Goal: Task Accomplishment & Management: Use online tool/utility

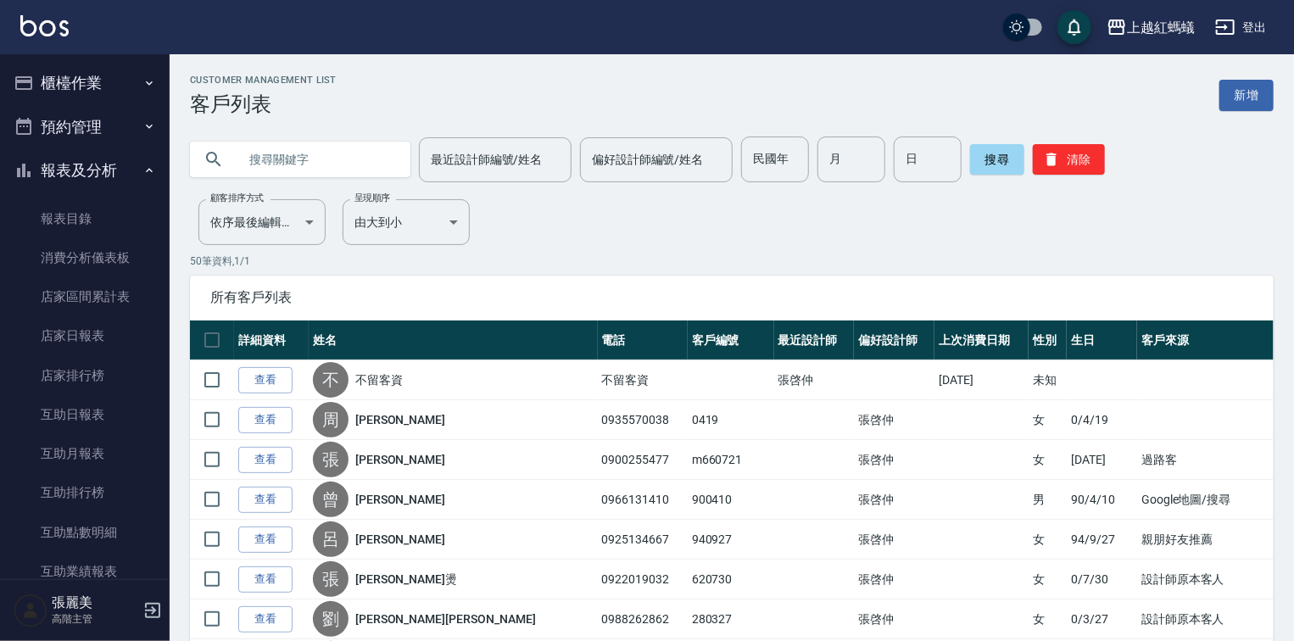
click at [71, 90] on button "櫃檯作業" at bounding box center [85, 83] width 156 height 44
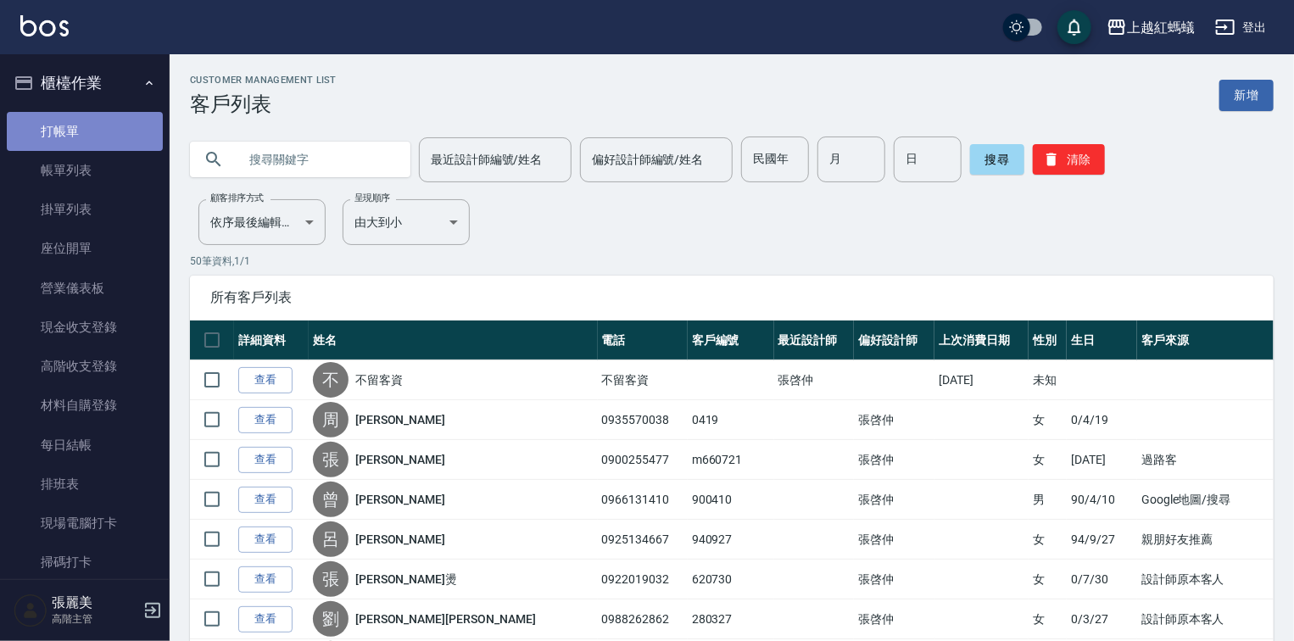
click at [109, 128] on link "打帳單" at bounding box center [85, 131] width 156 height 39
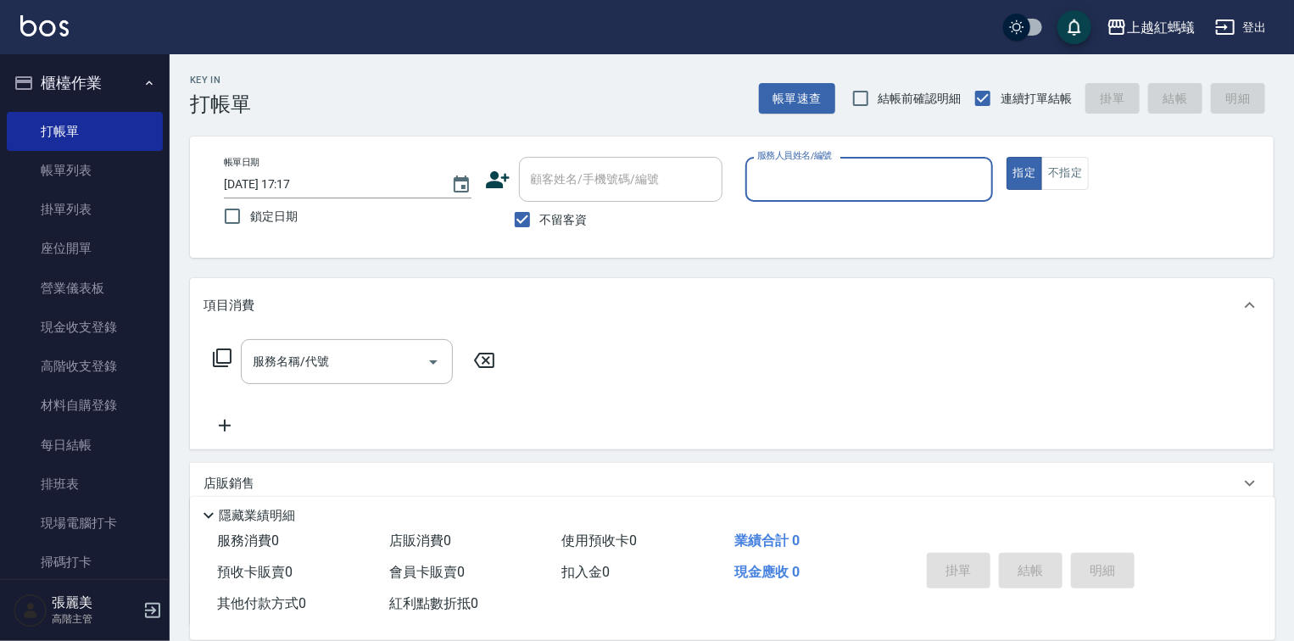
click at [844, 181] on input "服務人員姓名/編號" at bounding box center [869, 179] width 232 height 30
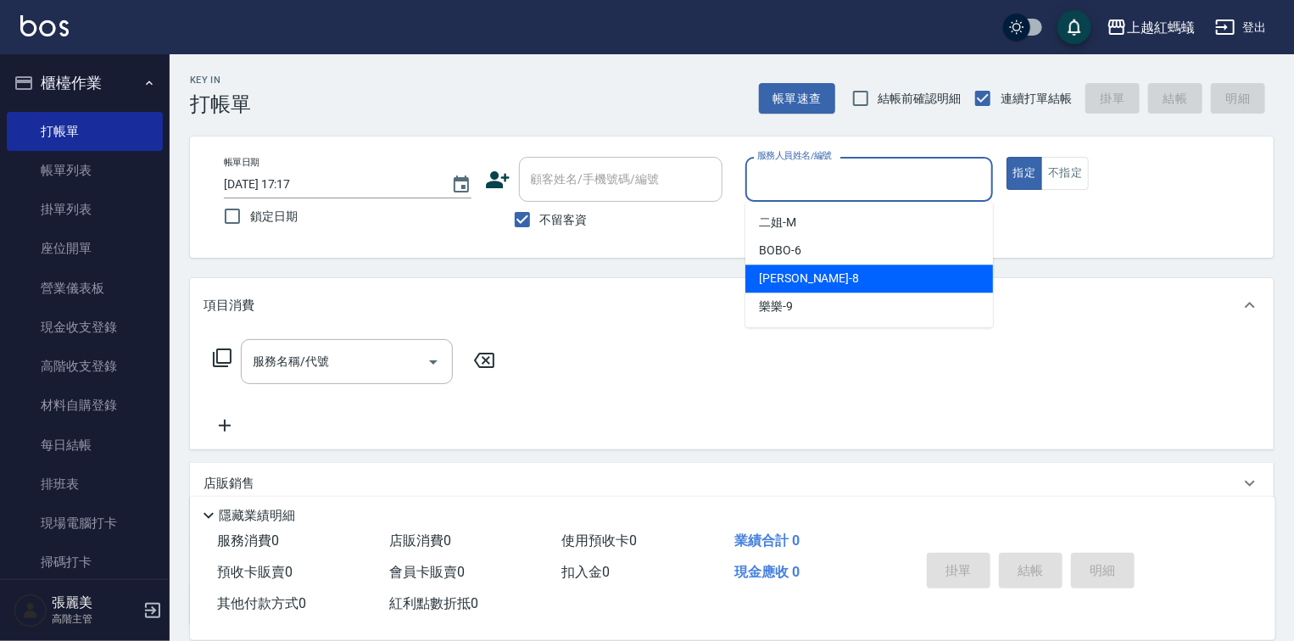
click at [844, 265] on div "[PERSON_NAME] -8" at bounding box center [869, 279] width 248 height 28
type input "[PERSON_NAME]-8"
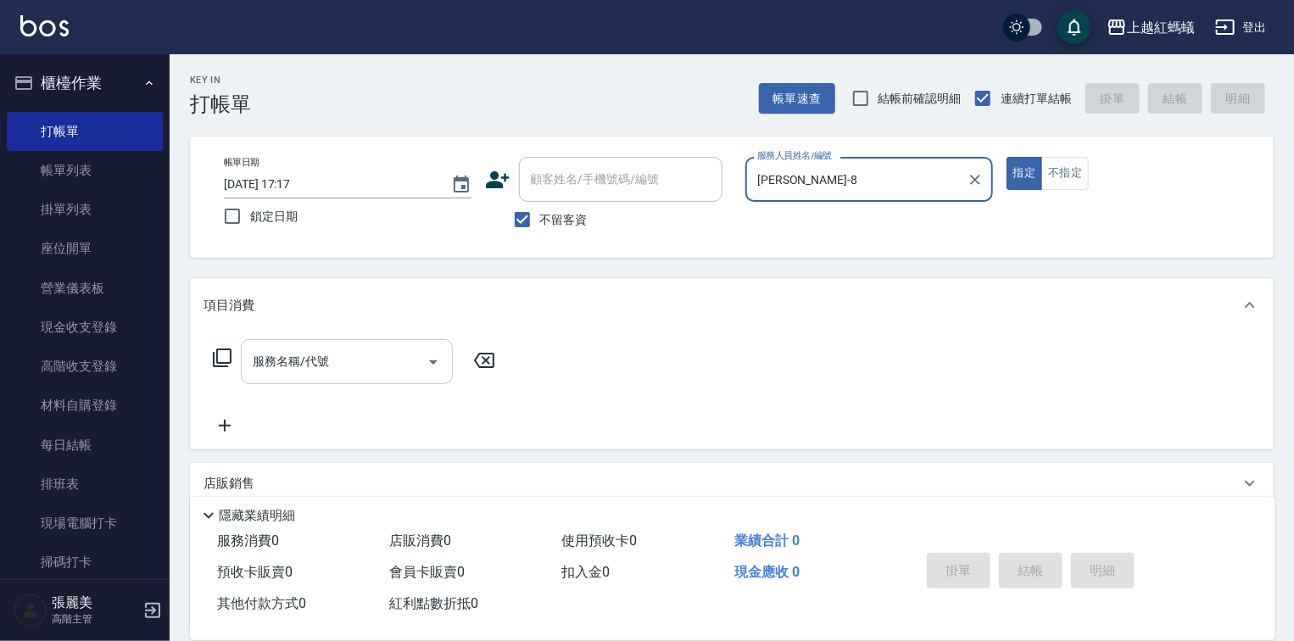
click at [386, 356] on input "服務名稱/代號" at bounding box center [333, 362] width 171 height 30
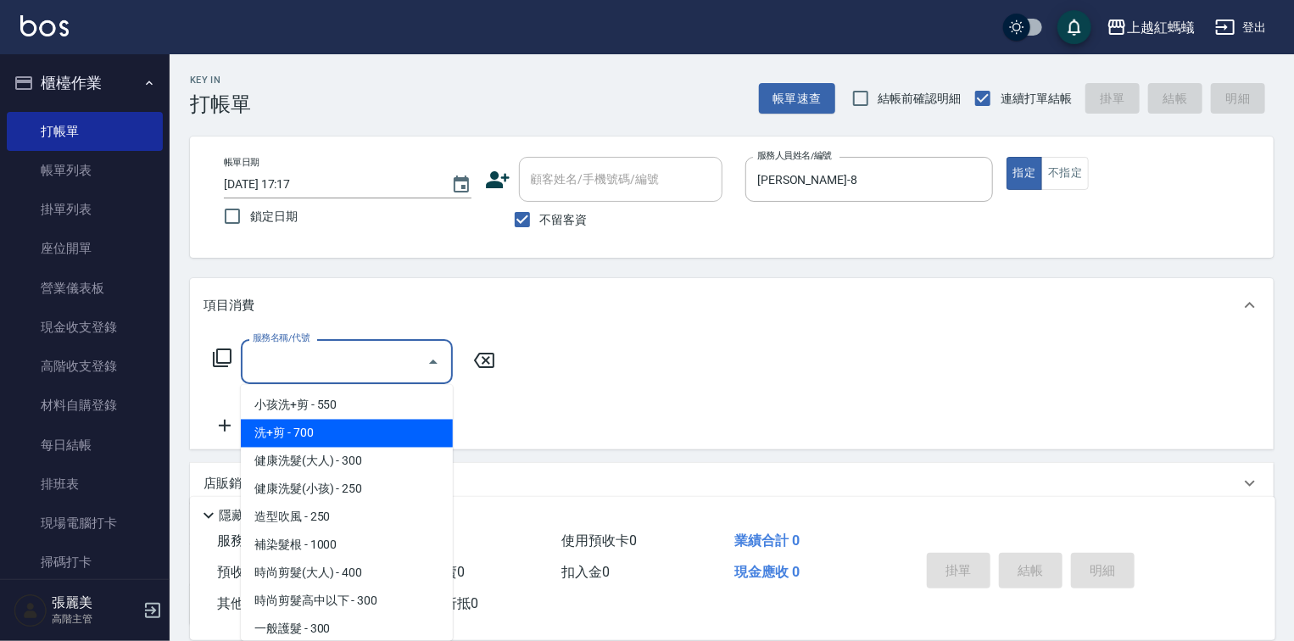
click at [323, 434] on span "洗+剪 - 700" at bounding box center [347, 434] width 212 height 28
type input "洗+剪(200)"
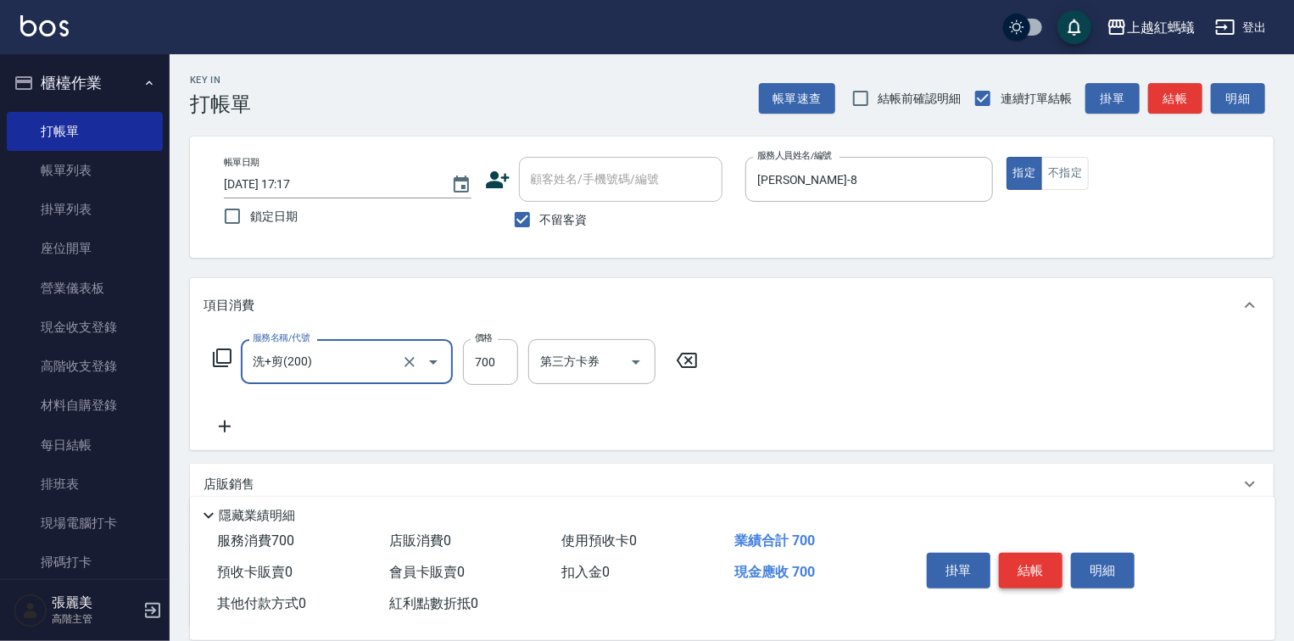
click at [1031, 572] on button "結帳" at bounding box center [1031, 571] width 64 height 36
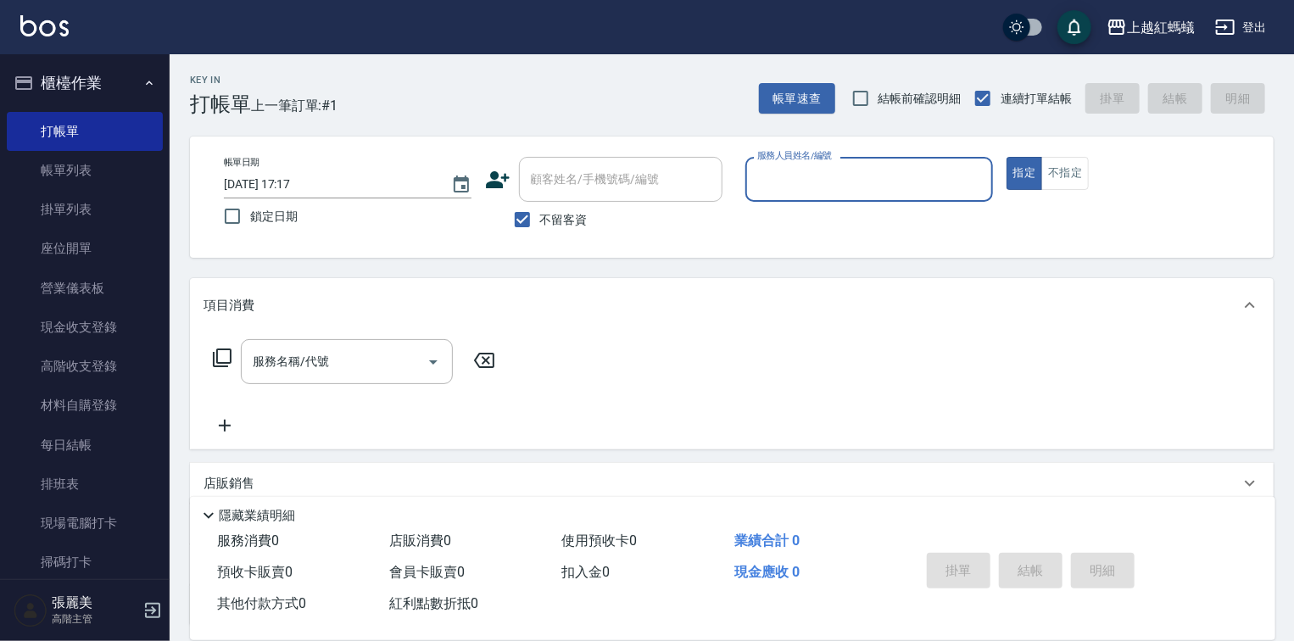
click at [805, 181] on input "服務人員姓名/編號" at bounding box center [869, 179] width 232 height 30
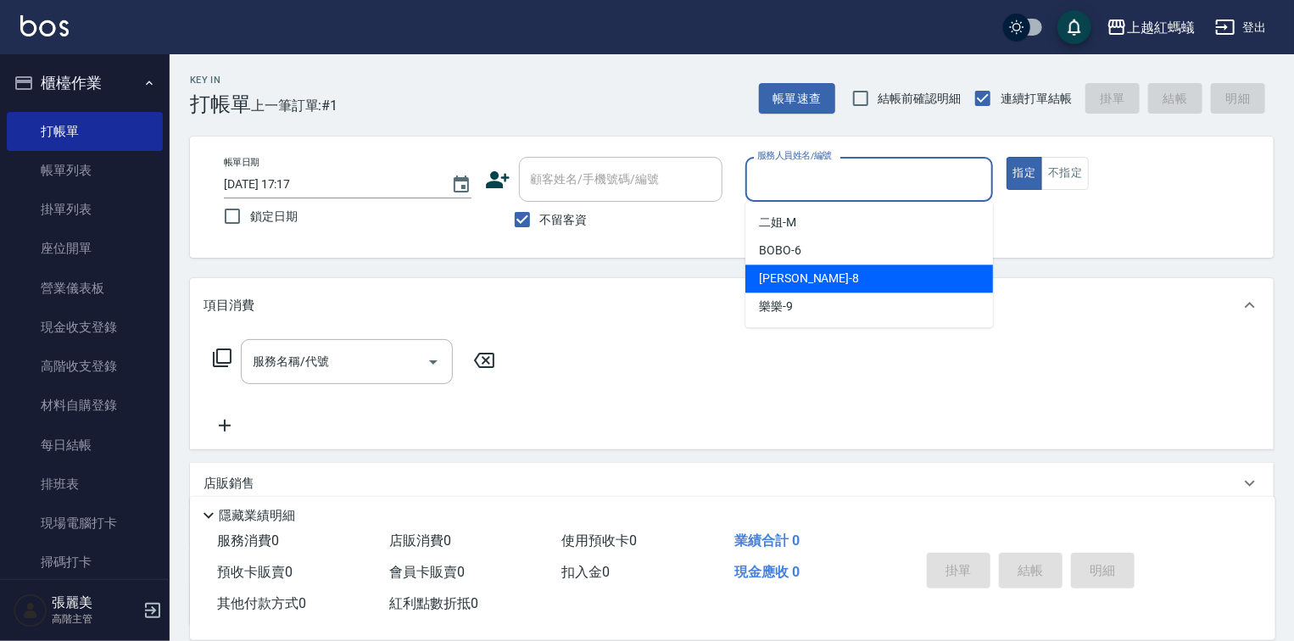
click at [813, 282] on div "[PERSON_NAME] -8" at bounding box center [869, 279] width 248 height 28
type input "[PERSON_NAME]-8"
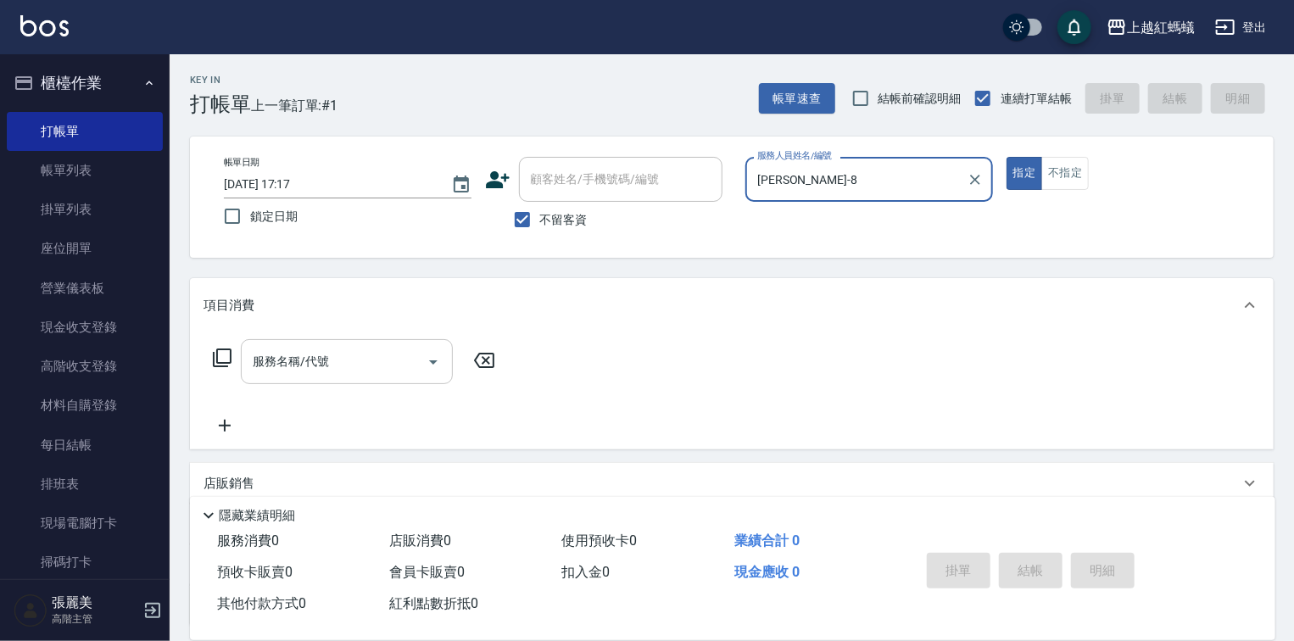
click at [343, 367] on input "服務名稱/代號" at bounding box center [333, 362] width 171 height 30
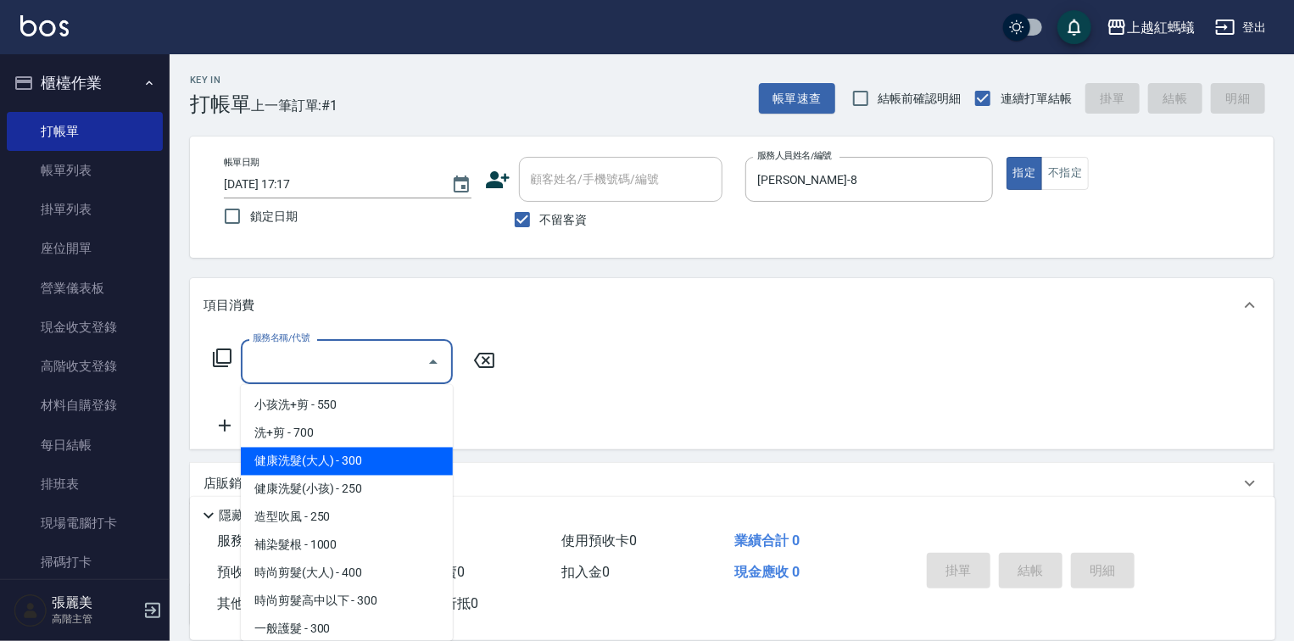
click at [403, 458] on span "健康洗髮(大人) - 300" at bounding box center [347, 462] width 212 height 28
type input "健康洗髮(大人)(201)"
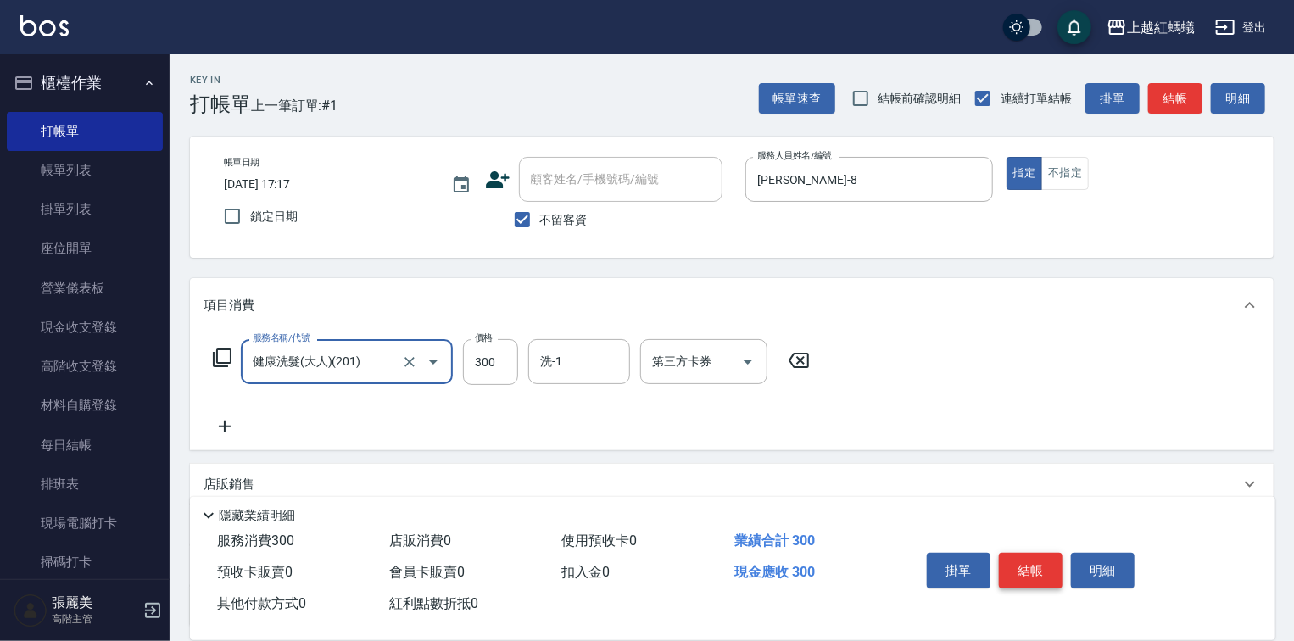
click at [1041, 566] on button "結帳" at bounding box center [1031, 571] width 64 height 36
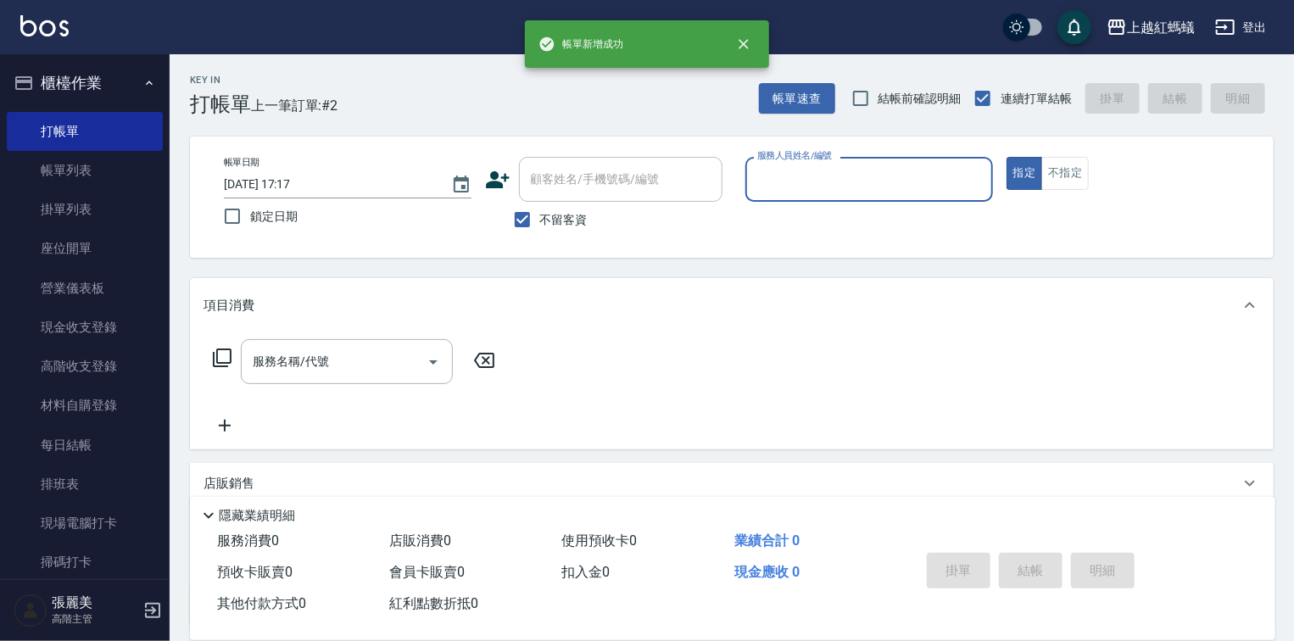
click at [816, 182] on input "服務人員姓名/編號" at bounding box center [869, 179] width 232 height 30
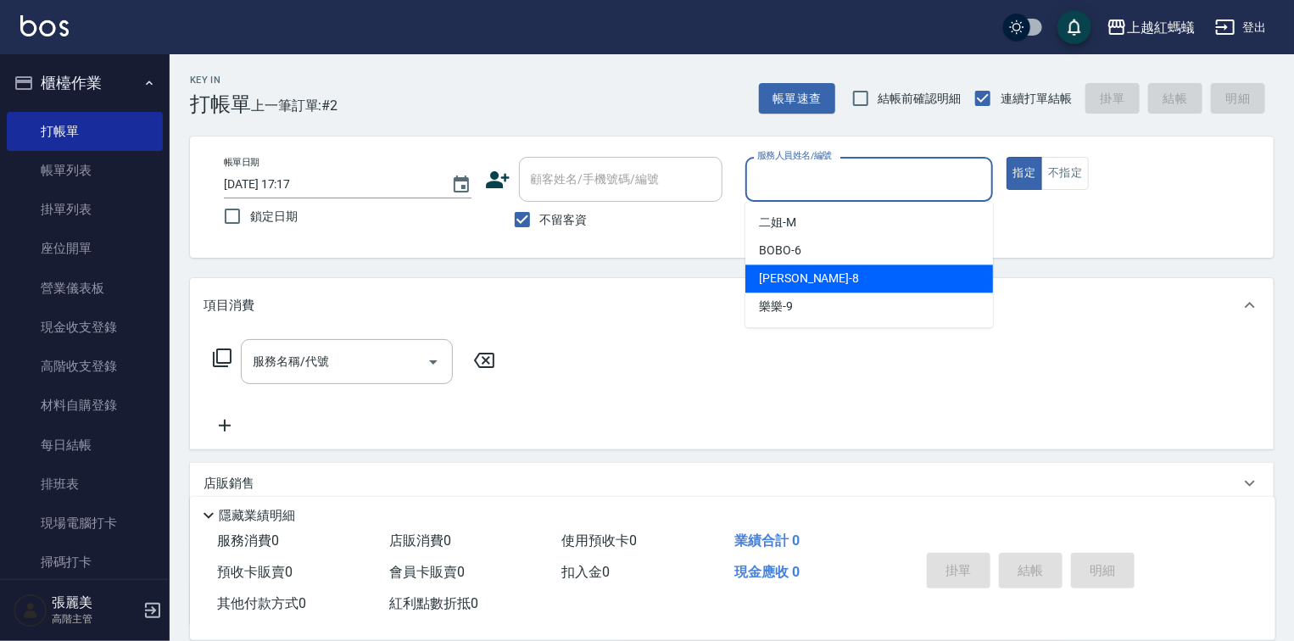
drag, startPoint x: 817, startPoint y: 281, endPoint x: 807, endPoint y: 289, distance: 12.7
click at [817, 281] on div "[PERSON_NAME] -8" at bounding box center [869, 279] width 248 height 28
type input "[PERSON_NAME]-8"
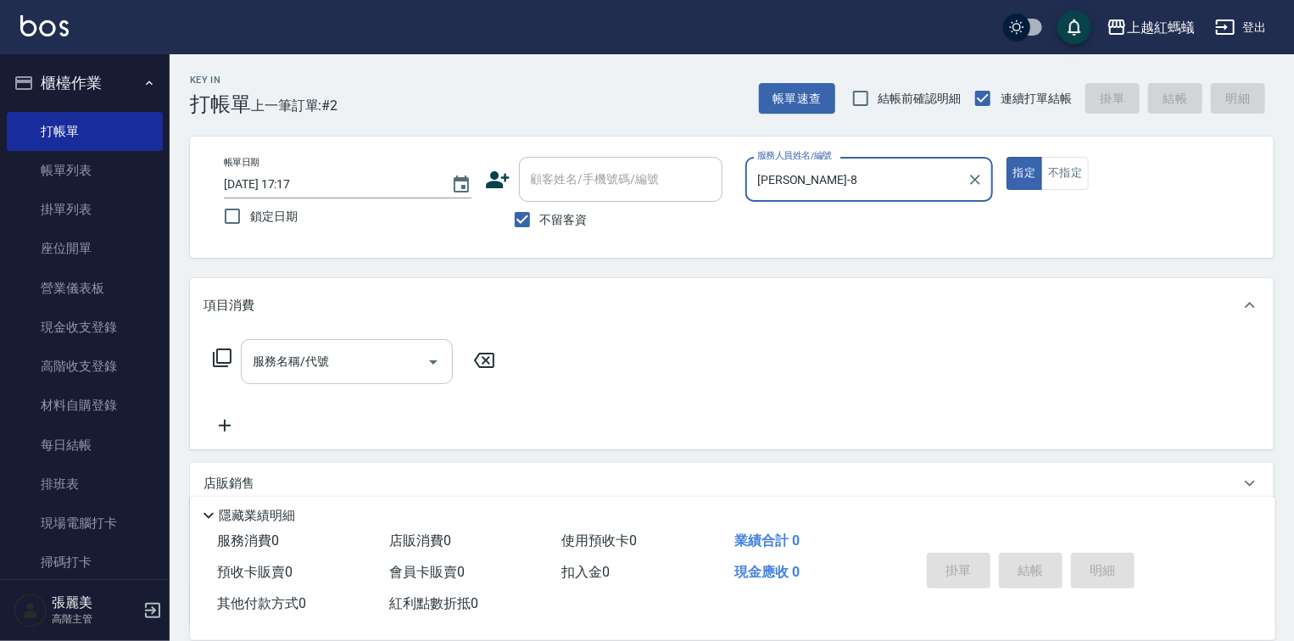
click at [344, 370] on input "服務名稱/代號" at bounding box center [333, 362] width 171 height 30
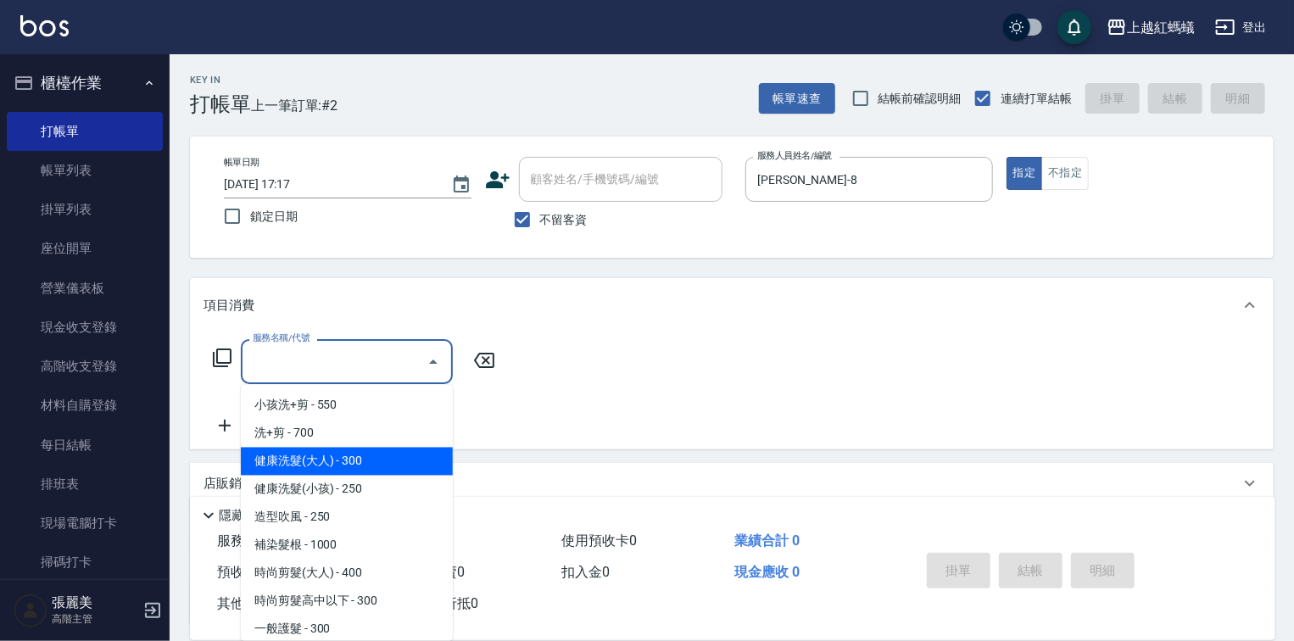
click at [378, 465] on span "健康洗髮(大人) - 300" at bounding box center [347, 462] width 212 height 28
type input "健康洗髮(大人)(201)"
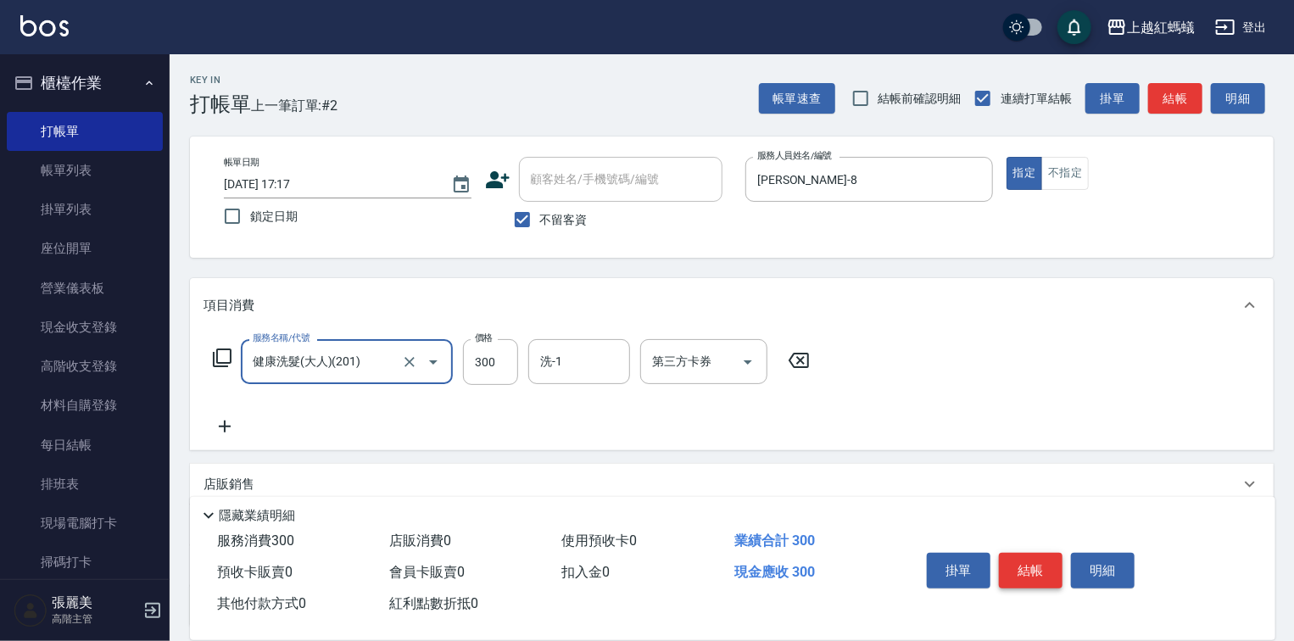
click at [1018, 560] on button "結帳" at bounding box center [1031, 571] width 64 height 36
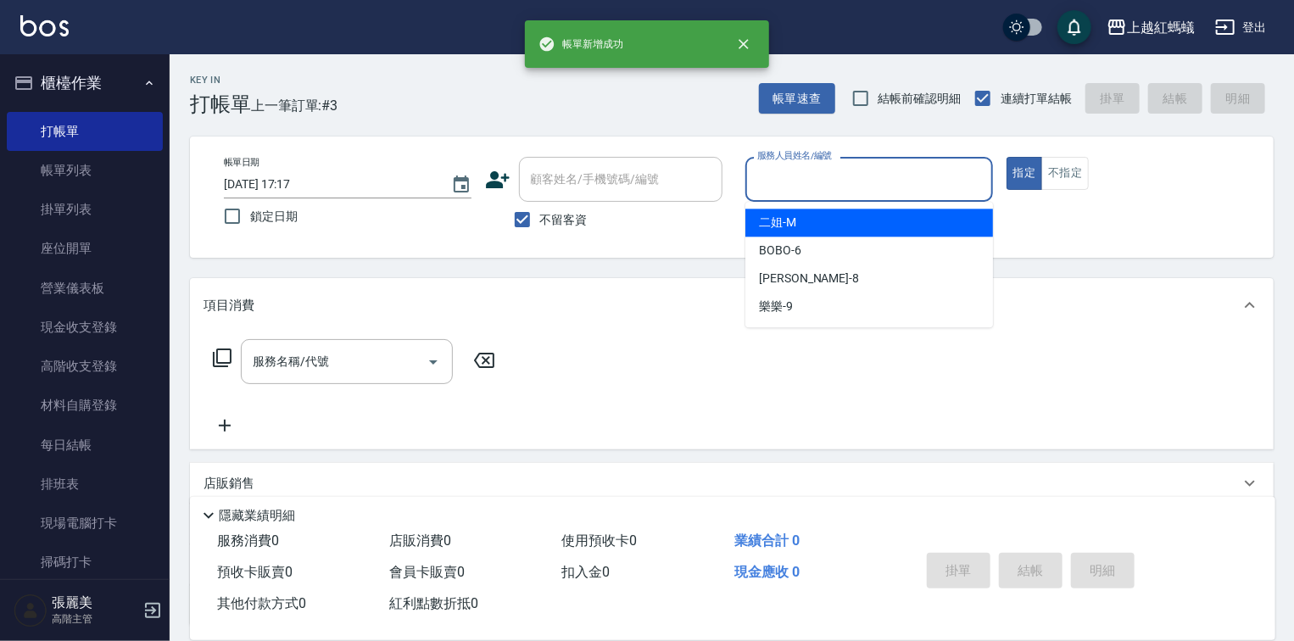
click at [873, 170] on input "服務人員姓名/編號" at bounding box center [869, 179] width 232 height 30
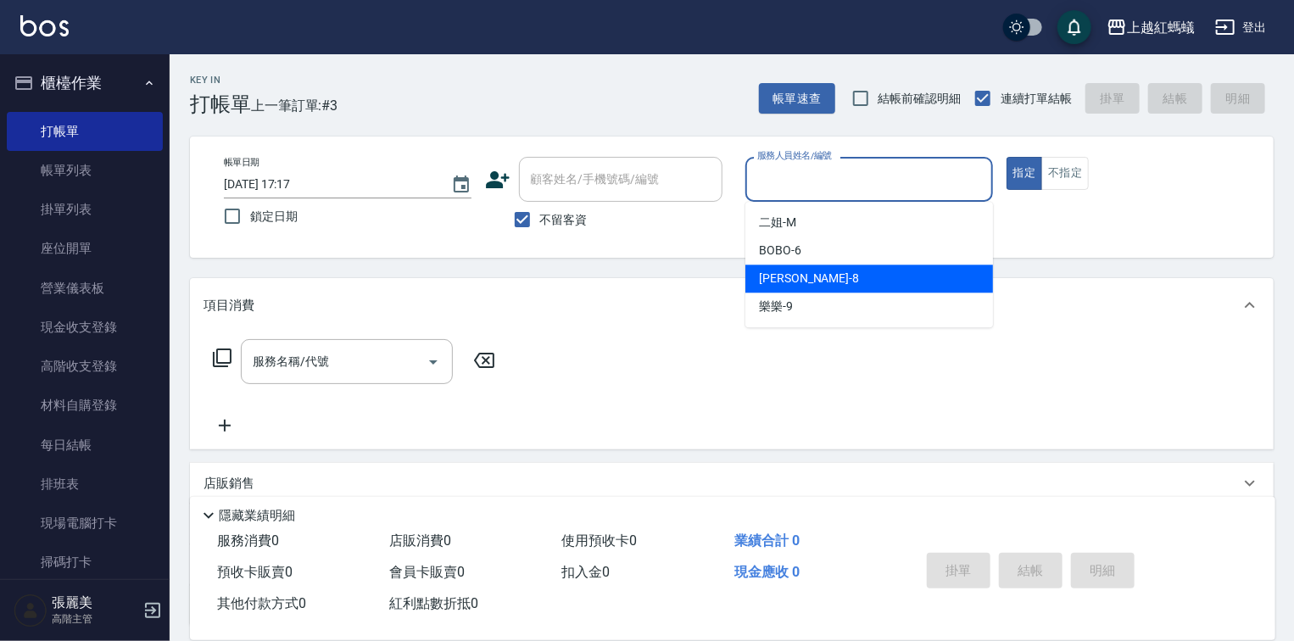
click at [861, 287] on div "[PERSON_NAME] -8" at bounding box center [869, 279] width 248 height 28
type input "[PERSON_NAME]-8"
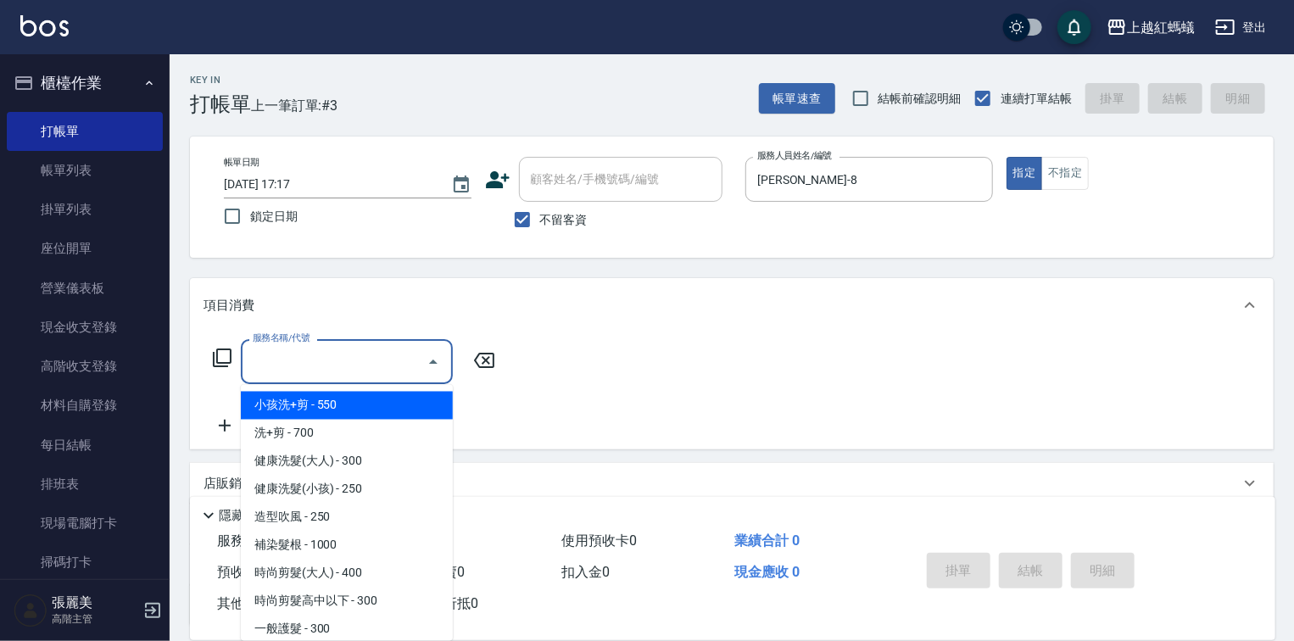
drag, startPoint x: 378, startPoint y: 353, endPoint x: 398, endPoint y: 408, distance: 58.5
click at [379, 353] on input "服務名稱/代號" at bounding box center [333, 362] width 171 height 30
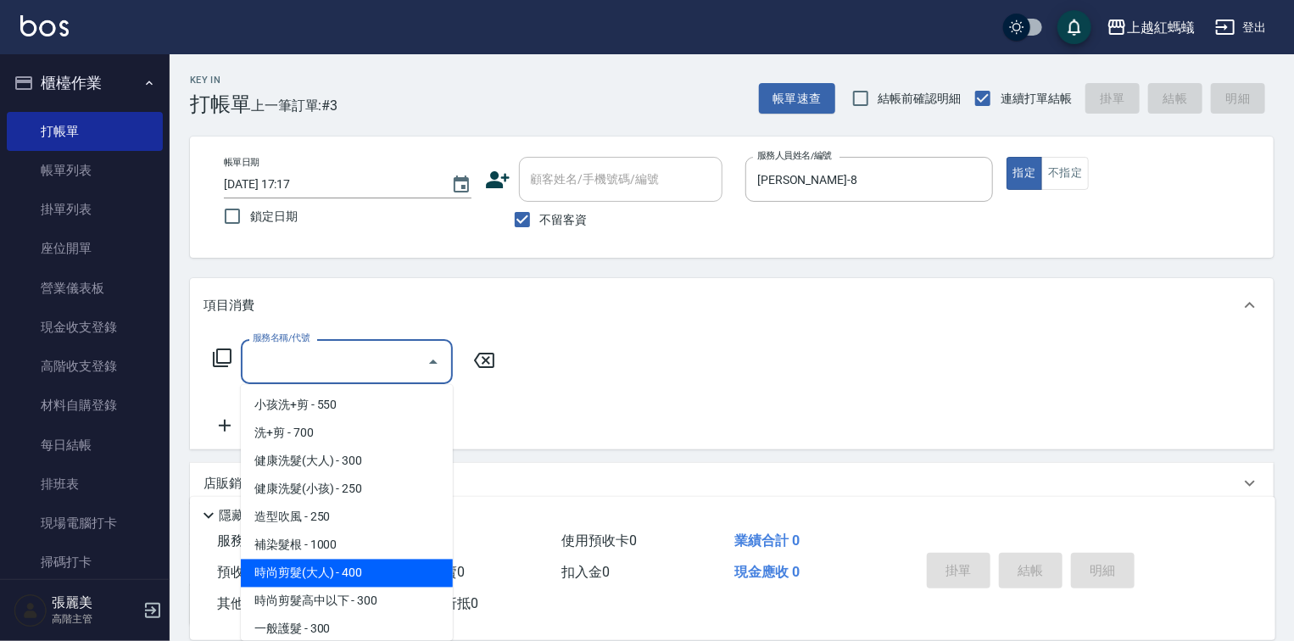
click at [390, 560] on span "時尚剪髮(大人) - 400" at bounding box center [347, 574] width 212 height 28
type input "時尚剪髮(大人)(301)"
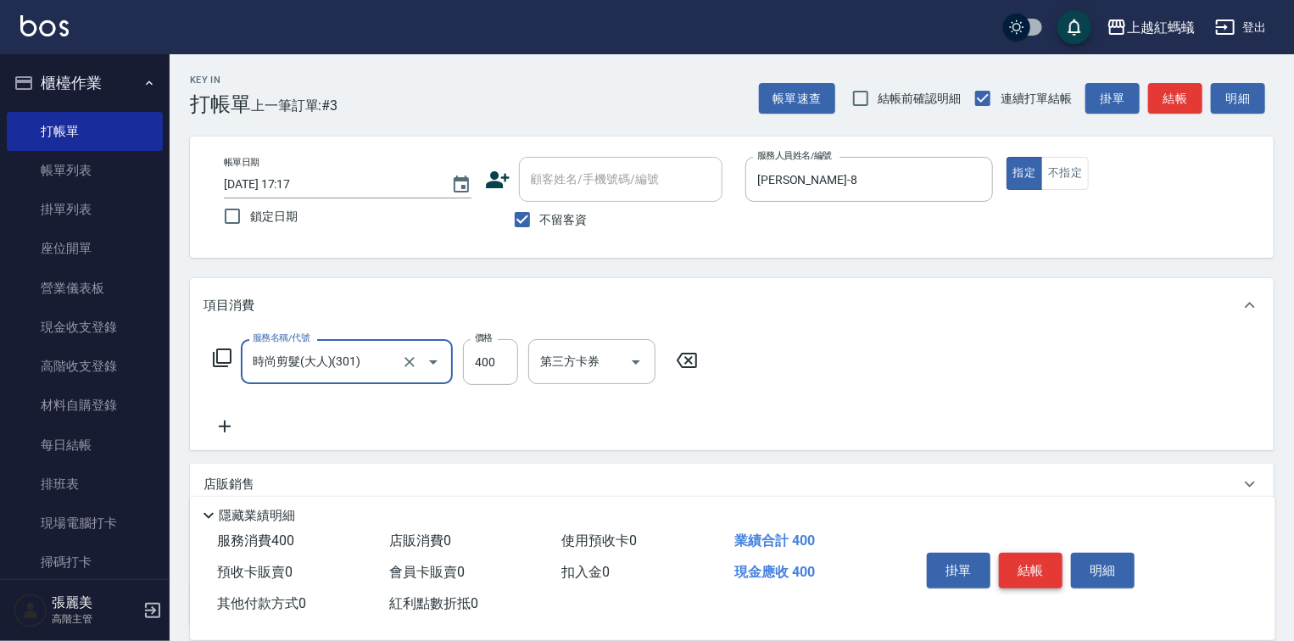
click at [1049, 563] on button "結帳" at bounding box center [1031, 571] width 64 height 36
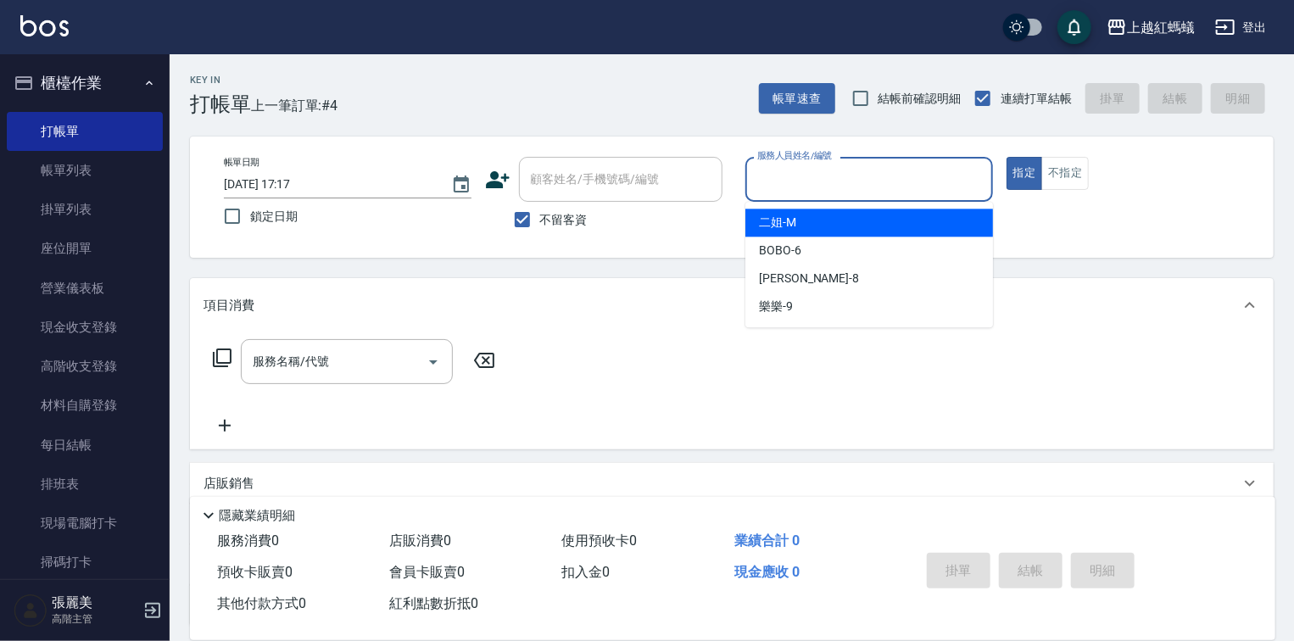
click at [832, 182] on input "服務人員姓名/編號" at bounding box center [869, 179] width 232 height 30
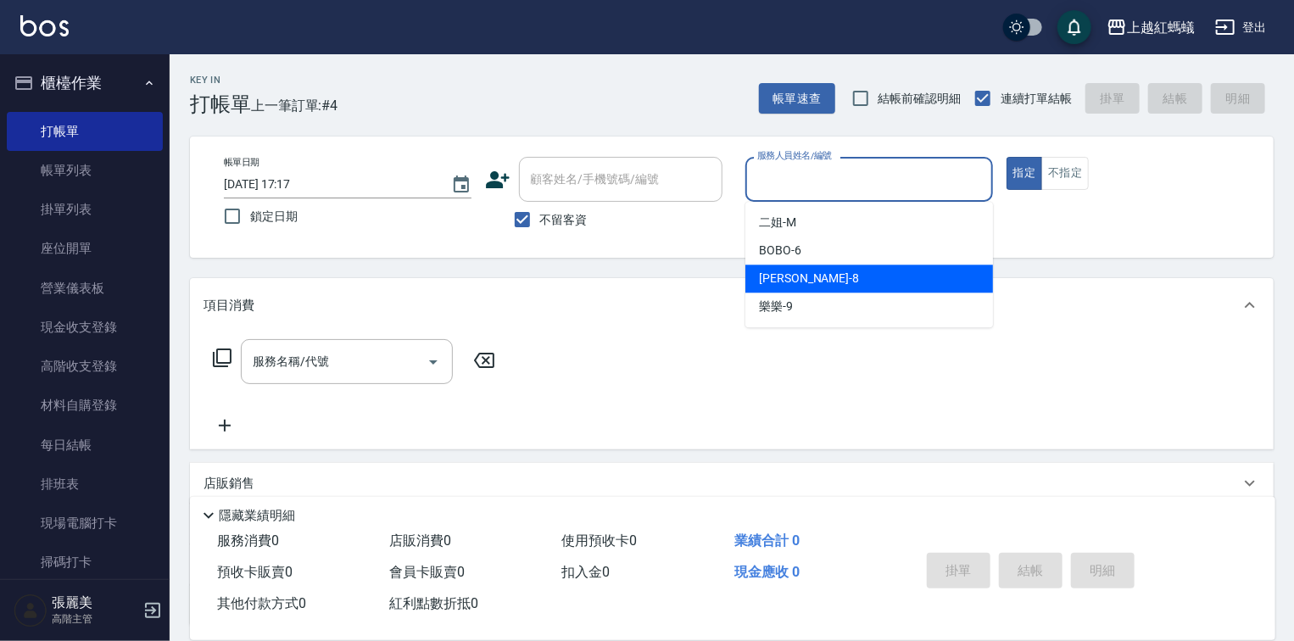
click at [823, 283] on div "[PERSON_NAME] -8" at bounding box center [869, 279] width 248 height 28
type input "[PERSON_NAME]-8"
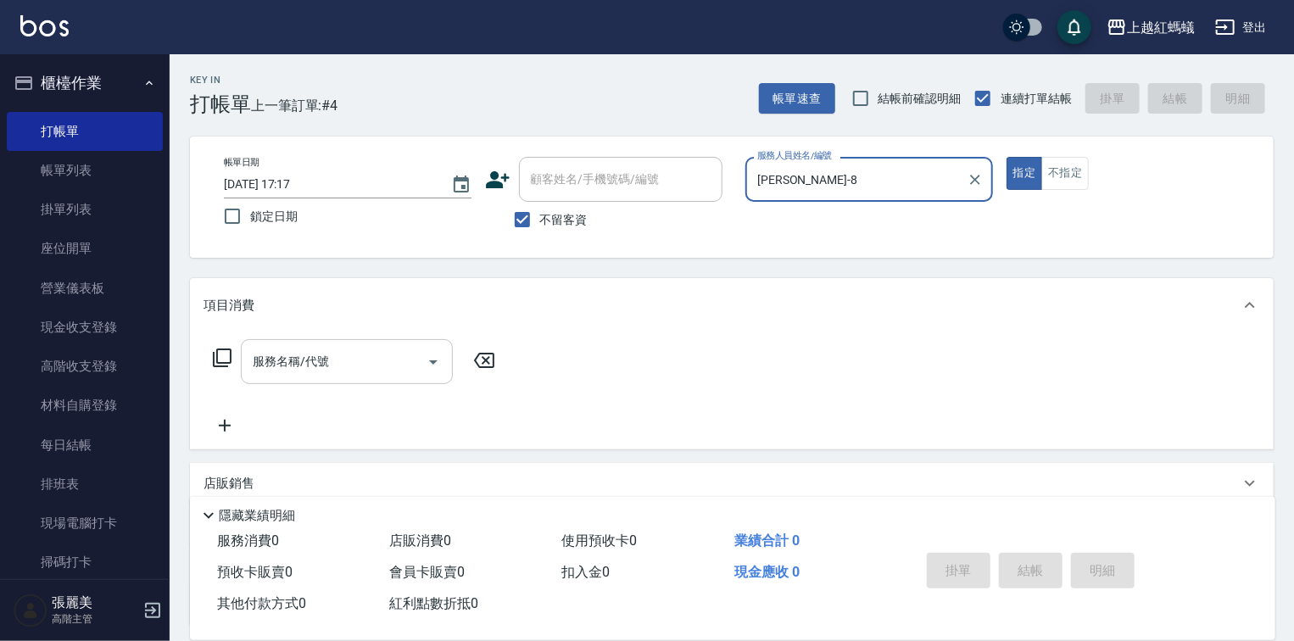
click at [360, 381] on div "服務名稱/代號" at bounding box center [347, 361] width 212 height 45
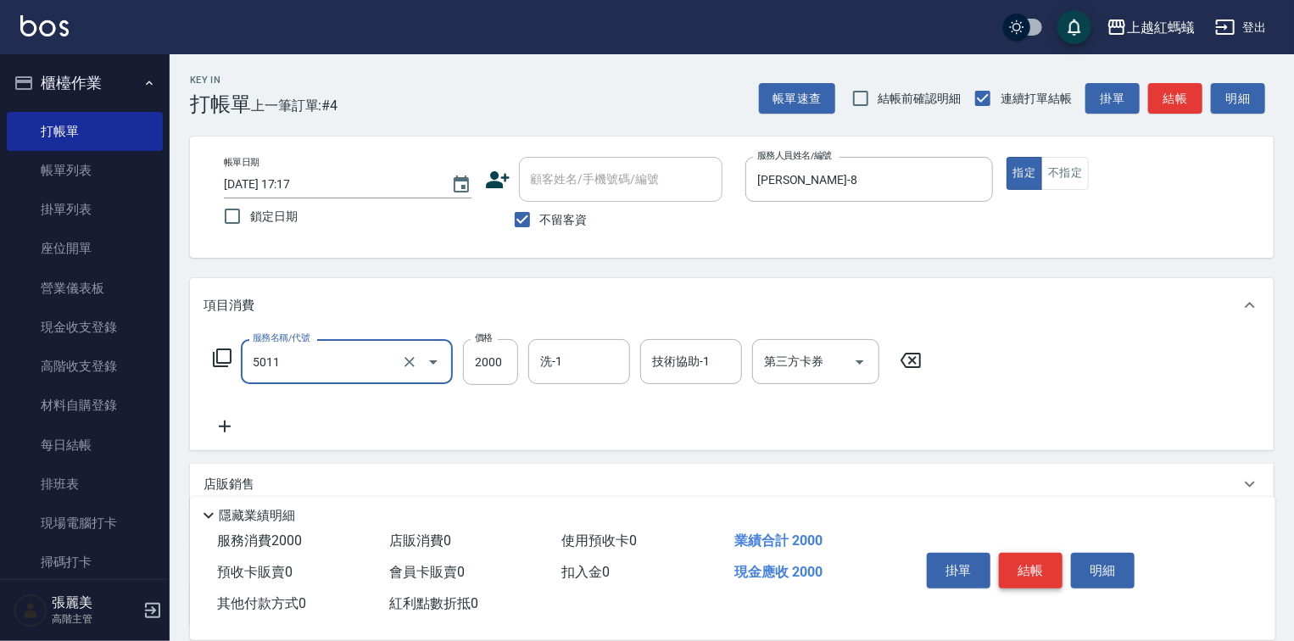
type input "桑多麗燙(短)(5011)"
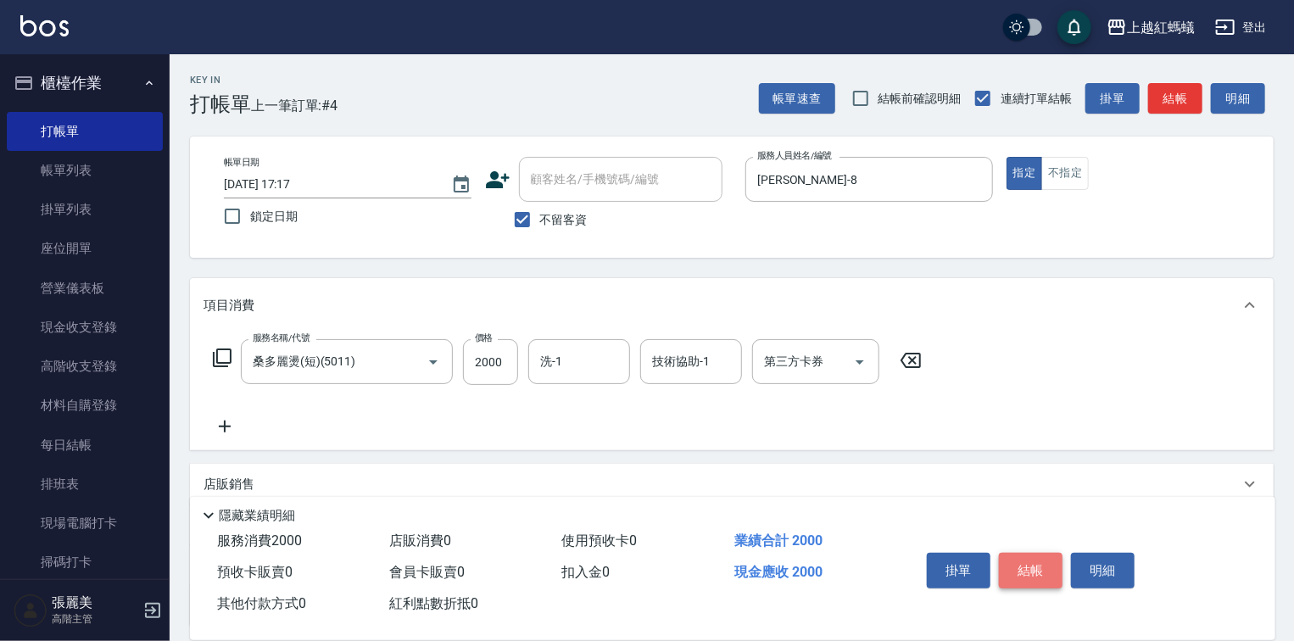
click at [1019, 553] on button "結帳" at bounding box center [1031, 571] width 64 height 36
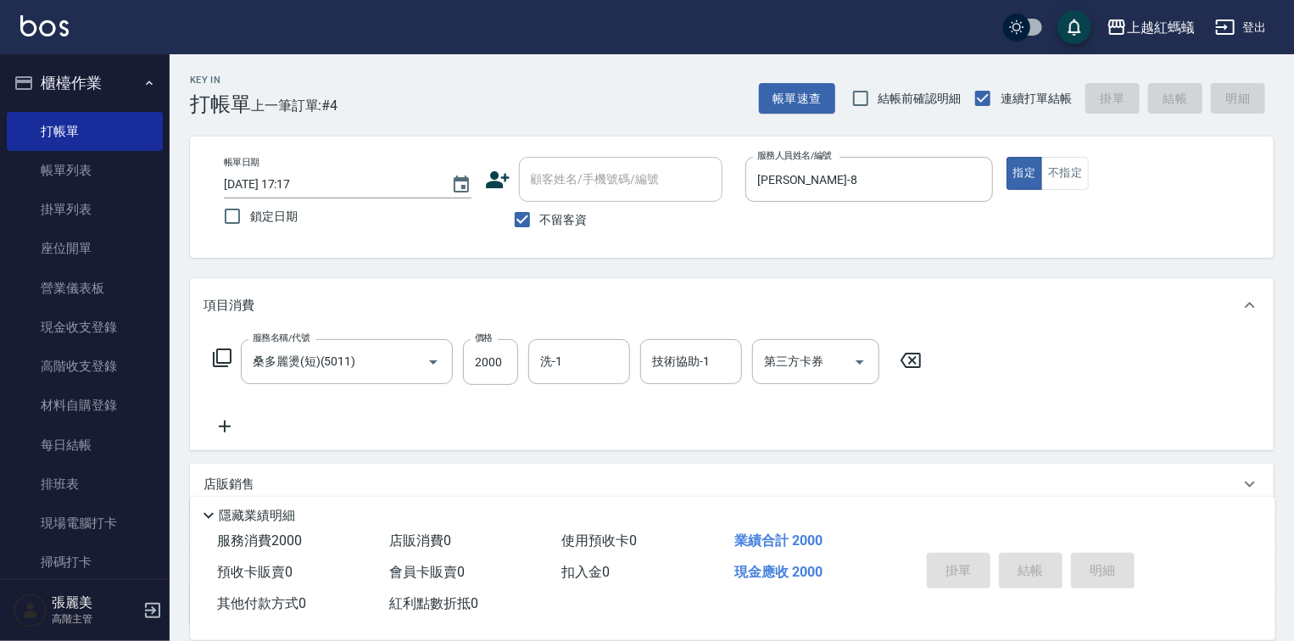
type input "[DATE] 17:18"
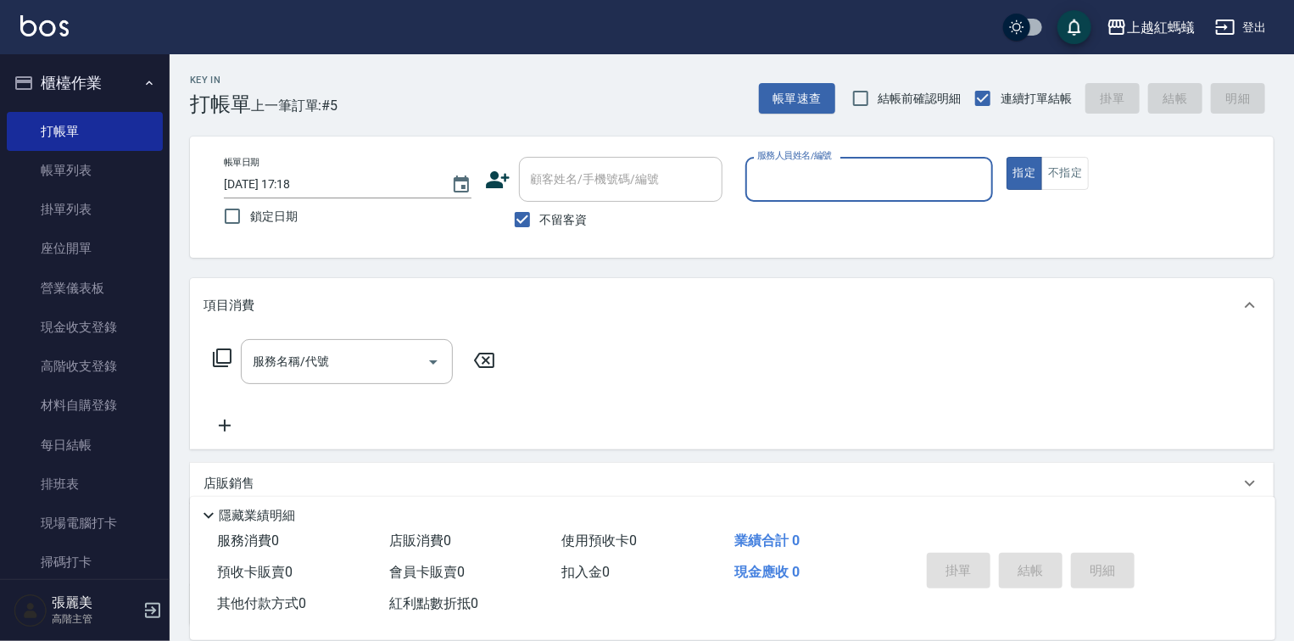
click at [817, 183] on input "服務人員姓名/編號" at bounding box center [869, 179] width 232 height 30
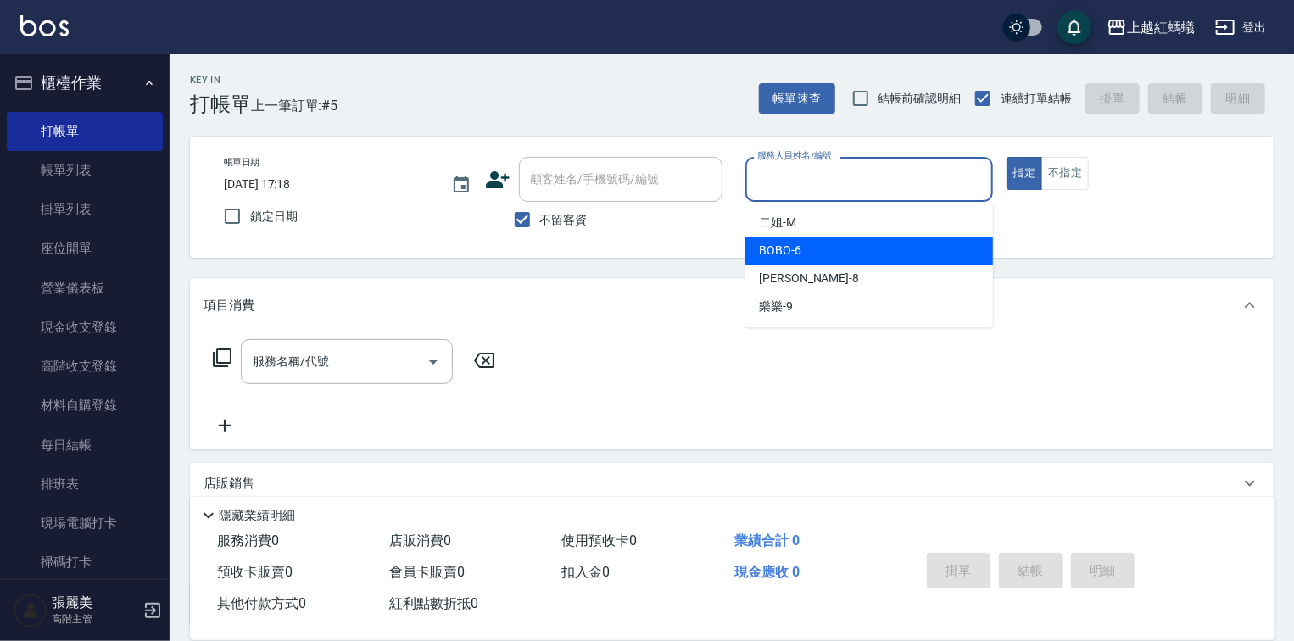
click at [825, 253] on div "BOBO -6" at bounding box center [869, 251] width 248 height 28
type input "BOBO-6"
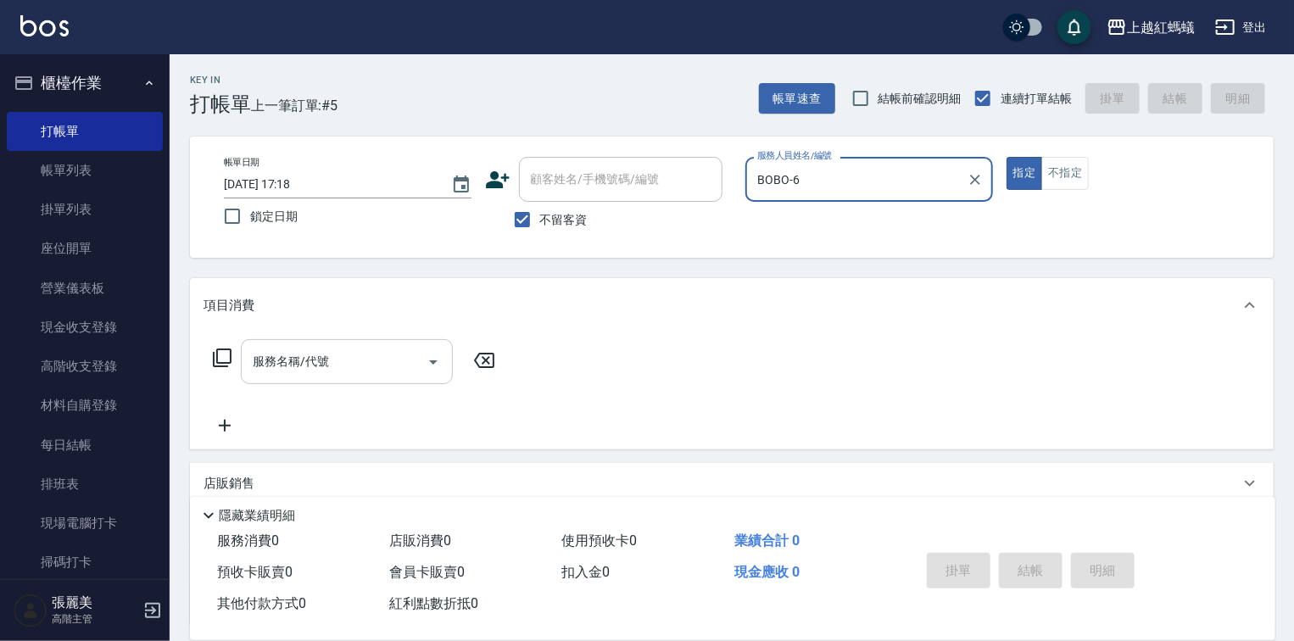
click at [421, 343] on div at bounding box center [432, 361] width 25 height 45
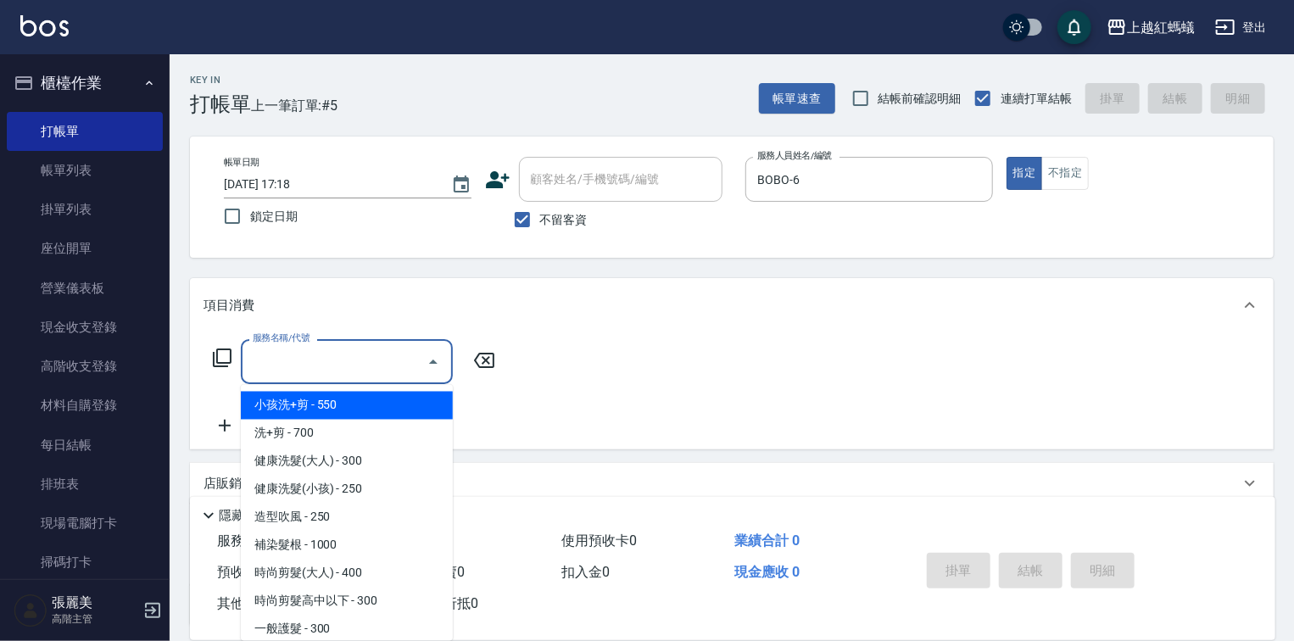
click at [345, 366] on input "服務名稱/代號" at bounding box center [333, 362] width 171 height 30
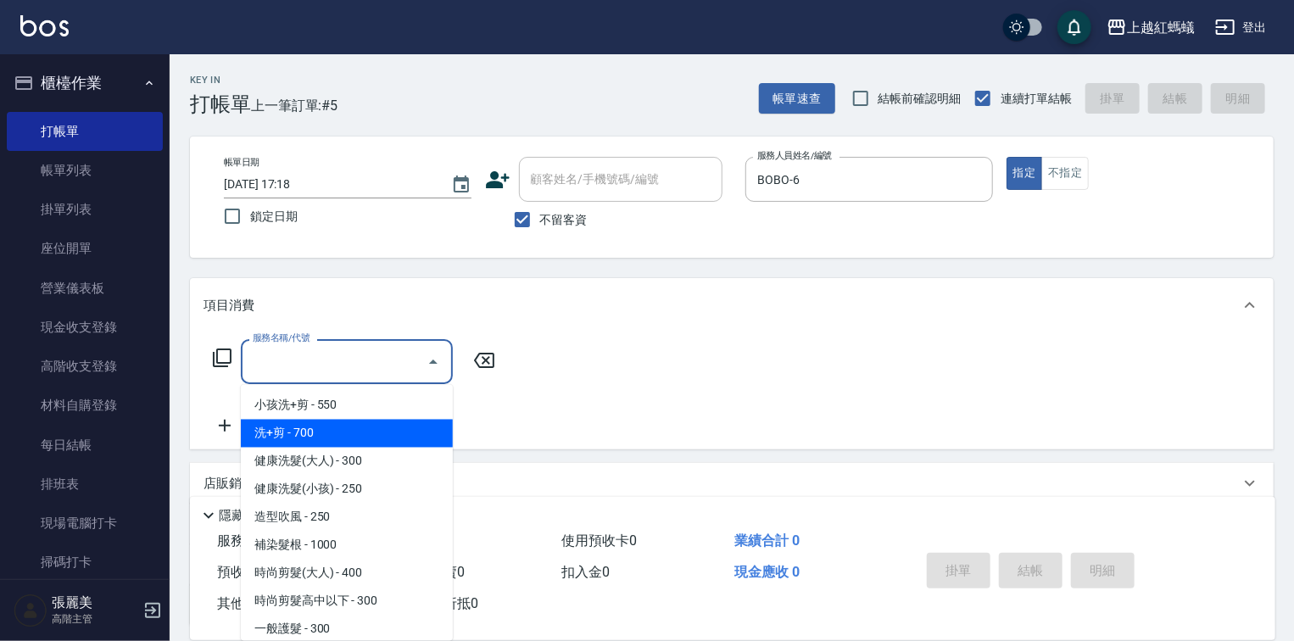
click at [302, 444] on span "洗+剪 - 700" at bounding box center [347, 434] width 212 height 28
type input "洗+剪(200)"
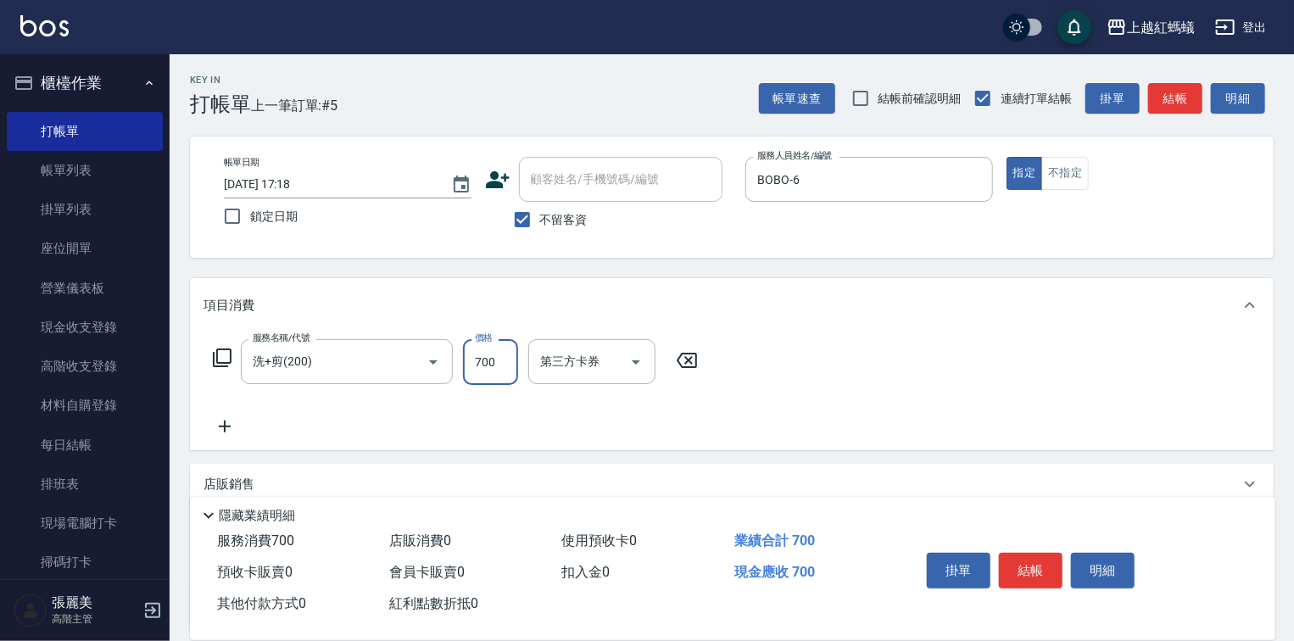
click at [498, 375] on input "700" at bounding box center [490, 362] width 55 height 46
type input "800"
click at [1047, 558] on button "結帳" at bounding box center [1031, 571] width 64 height 36
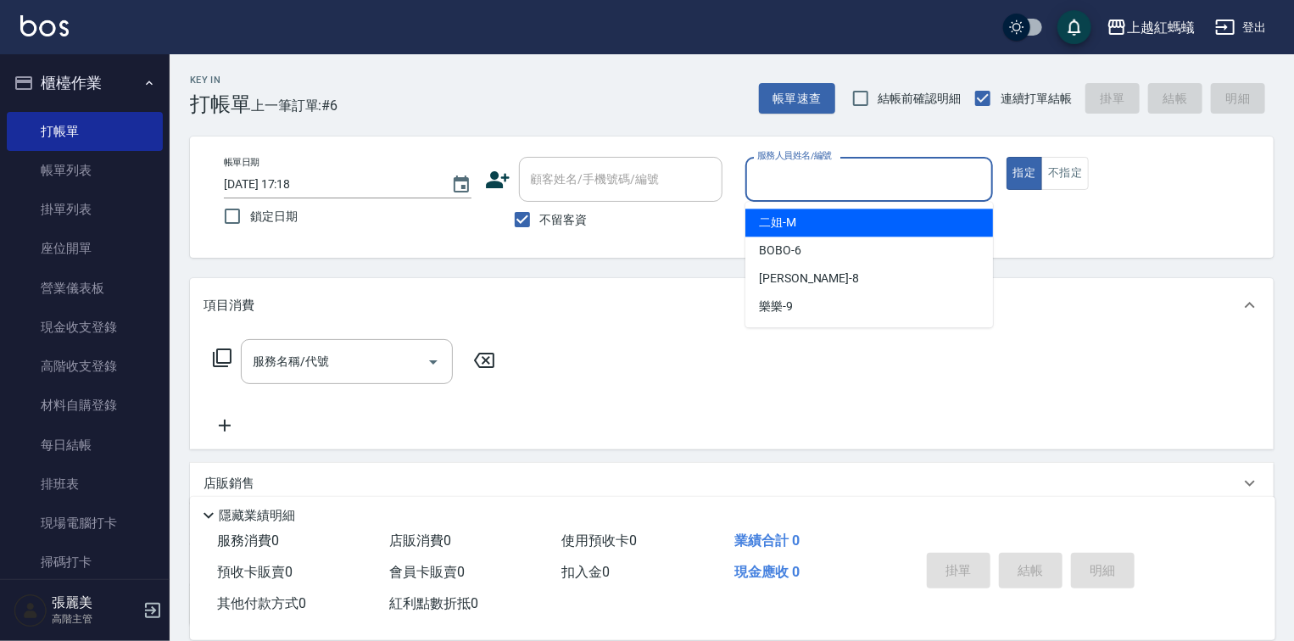
click at [783, 191] on input "服務人員姓名/編號" at bounding box center [869, 179] width 232 height 30
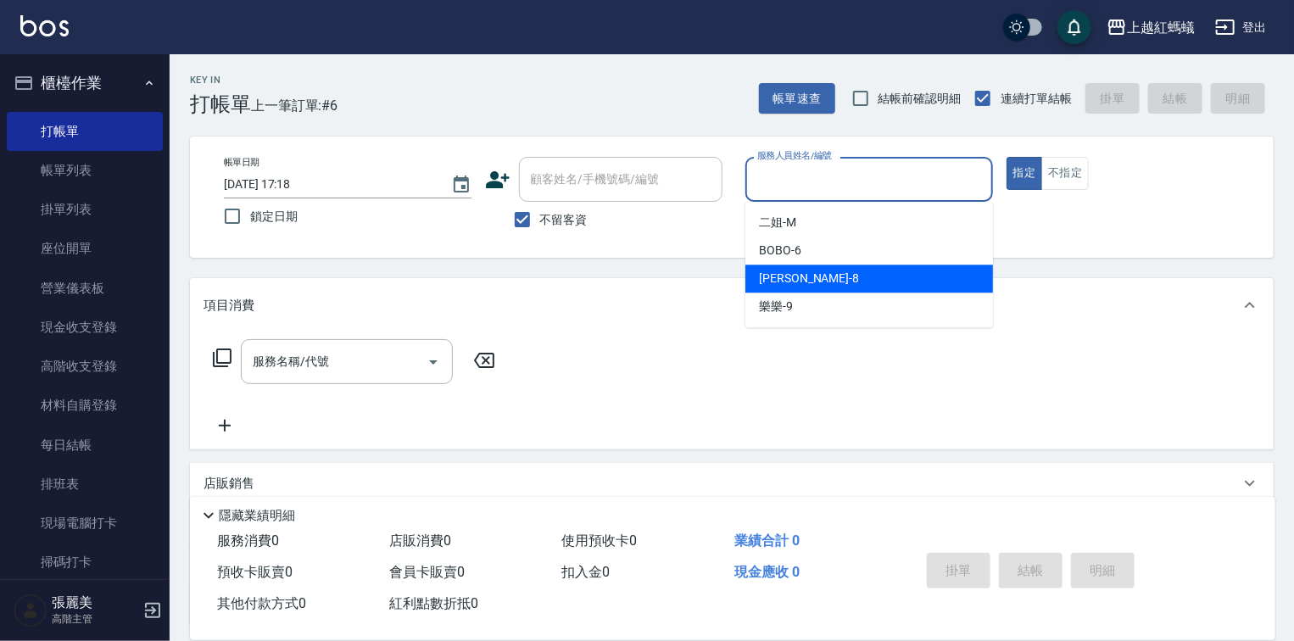
click at [764, 278] on span "[PERSON_NAME] -8" at bounding box center [809, 279] width 100 height 18
type input "[PERSON_NAME]-8"
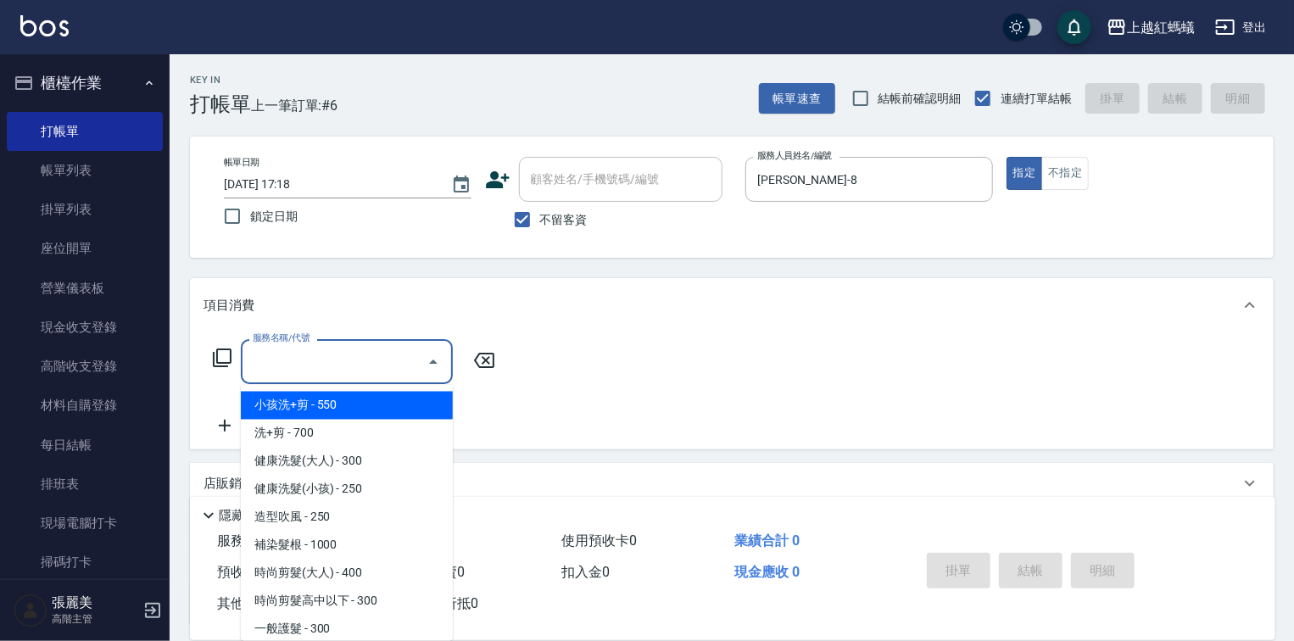
click at [376, 347] on input "服務名稱/代號" at bounding box center [333, 362] width 171 height 30
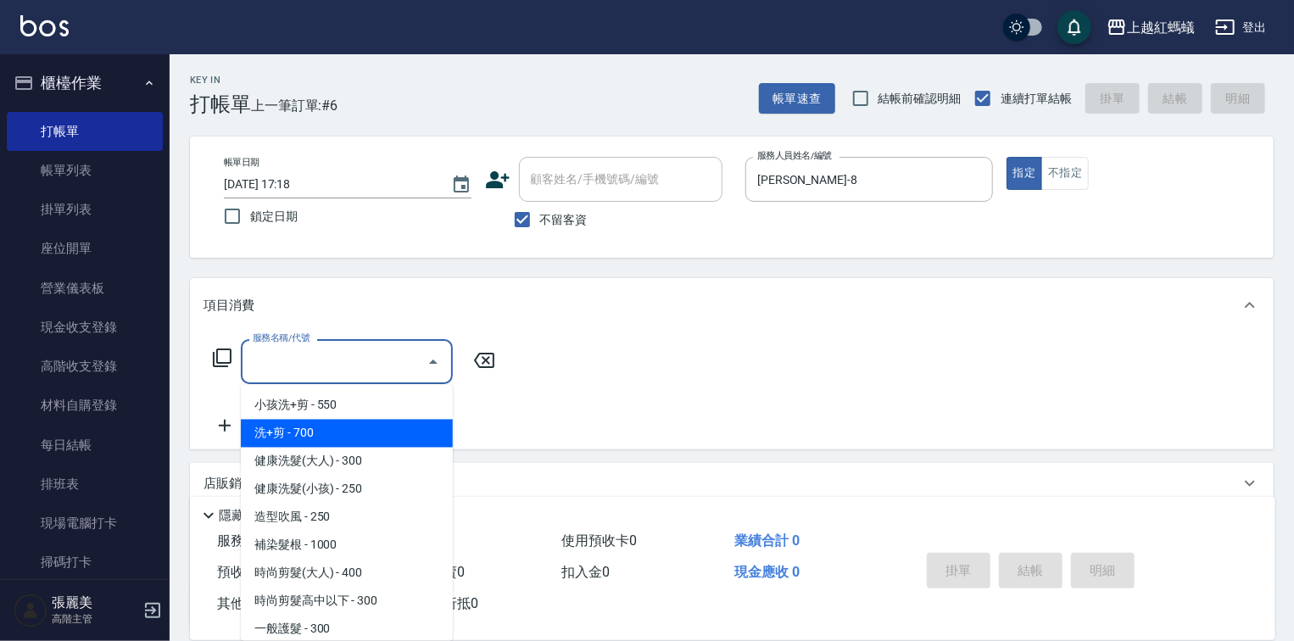
click at [309, 428] on span "洗+剪 - 700" at bounding box center [347, 434] width 212 height 28
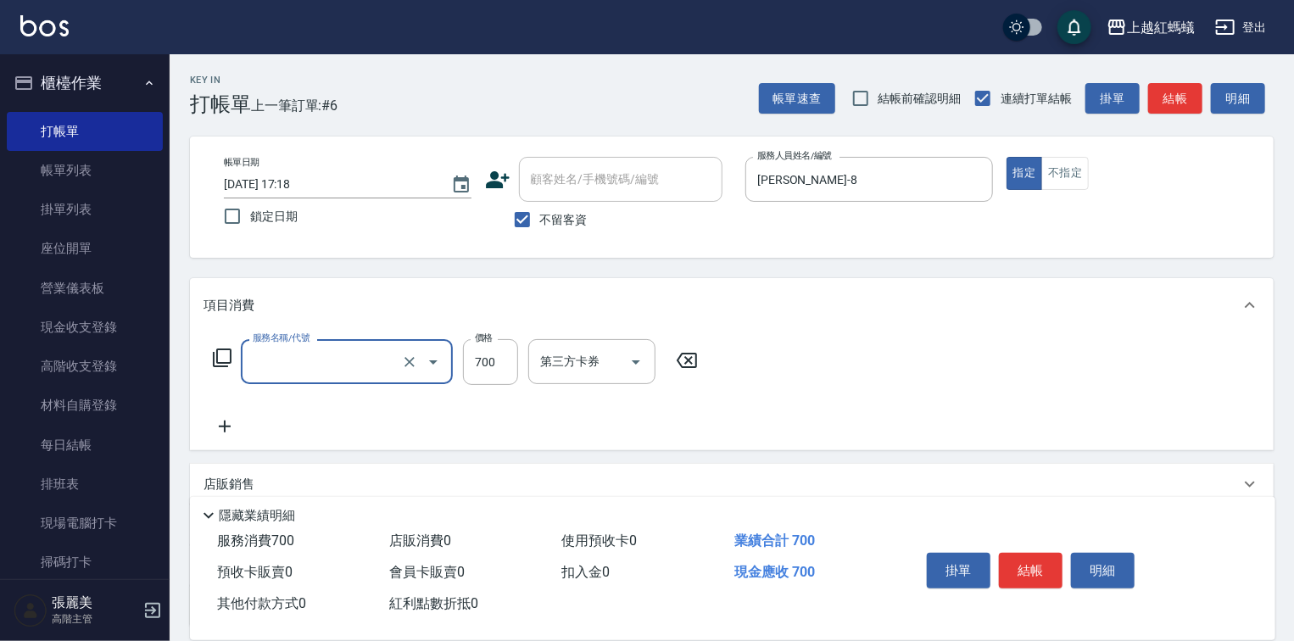
type input "洗+剪(200)"
click at [1023, 576] on button "結帳" at bounding box center [1031, 571] width 64 height 36
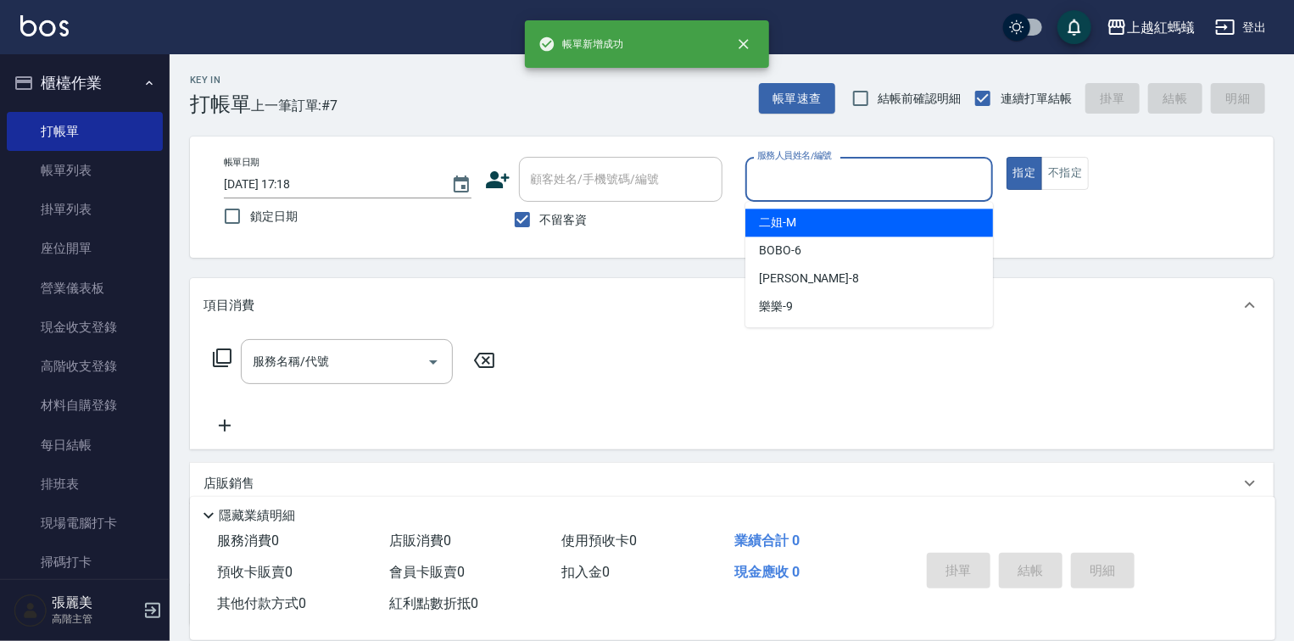
click at [813, 182] on input "服務人員姓名/編號" at bounding box center [869, 179] width 232 height 30
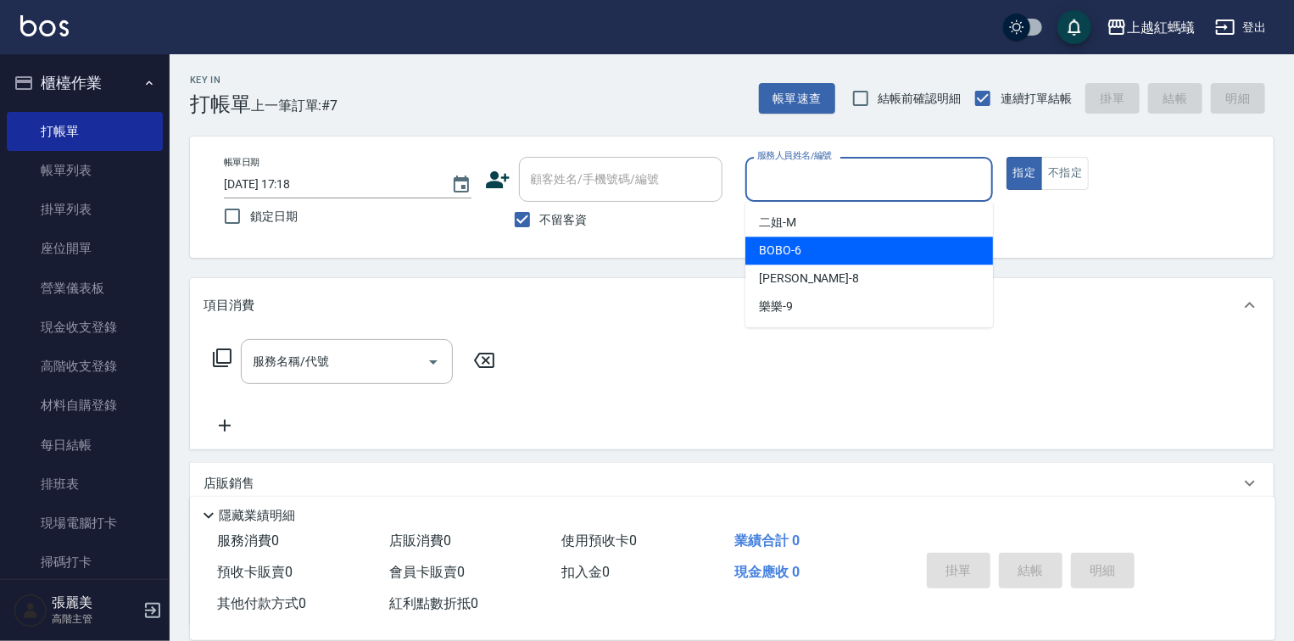
click at [828, 237] on div "BOBO -6" at bounding box center [869, 251] width 248 height 28
type input "BOBO-6"
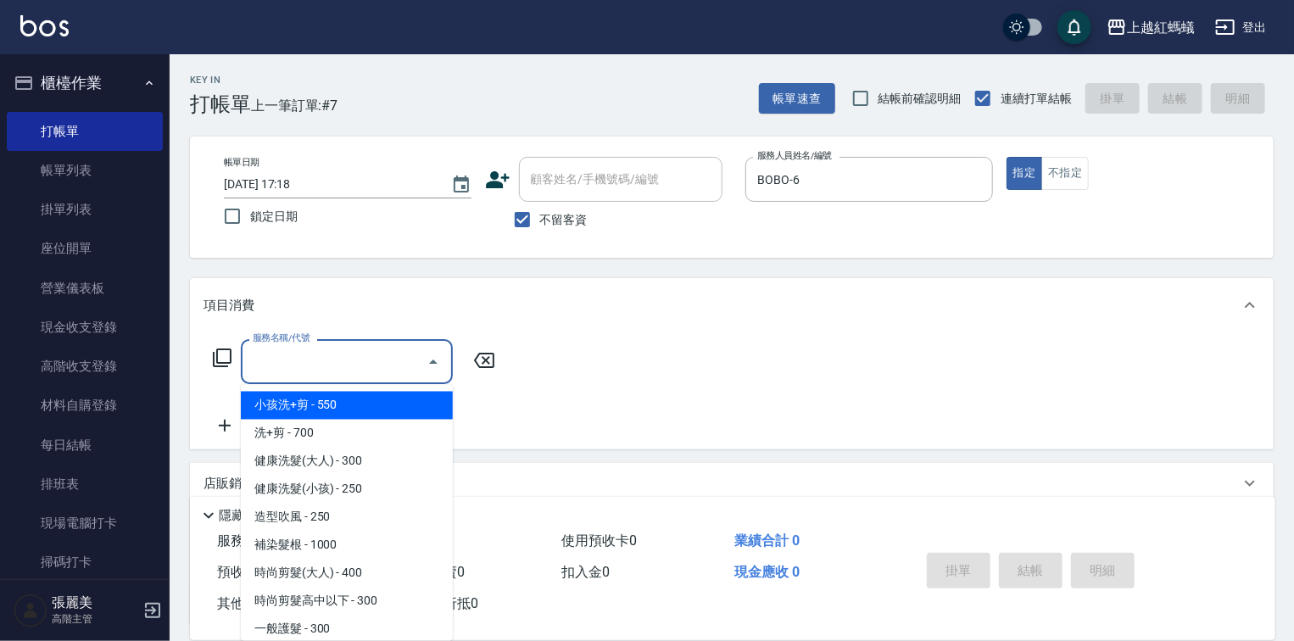
click at [370, 351] on input "服務名稱/代號" at bounding box center [333, 362] width 171 height 30
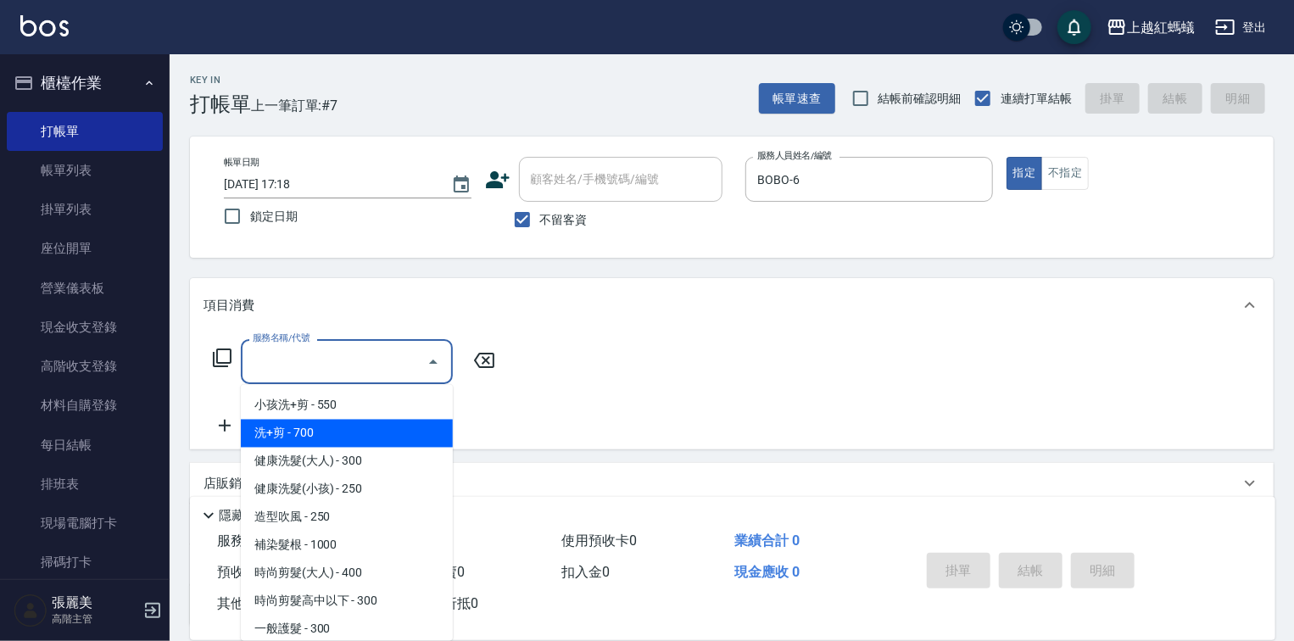
click at [395, 436] on span "洗+剪 - 700" at bounding box center [347, 434] width 212 height 28
type input "洗+剪(200)"
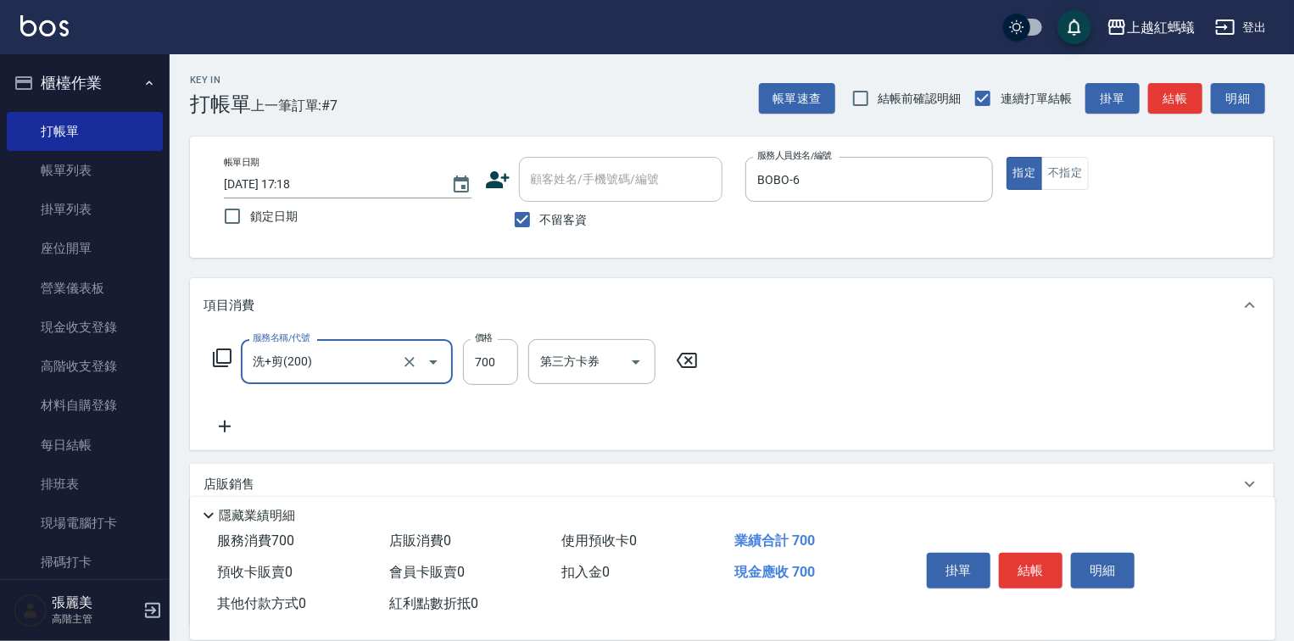
click at [688, 349] on div "服務名稱/代號 洗+剪(200) 服務名稱/代號 價格 700 價格 第三方卡券 第三方卡券" at bounding box center [455, 362] width 504 height 46
click at [382, 373] on input "洗+剪(200)" at bounding box center [322, 362] width 149 height 30
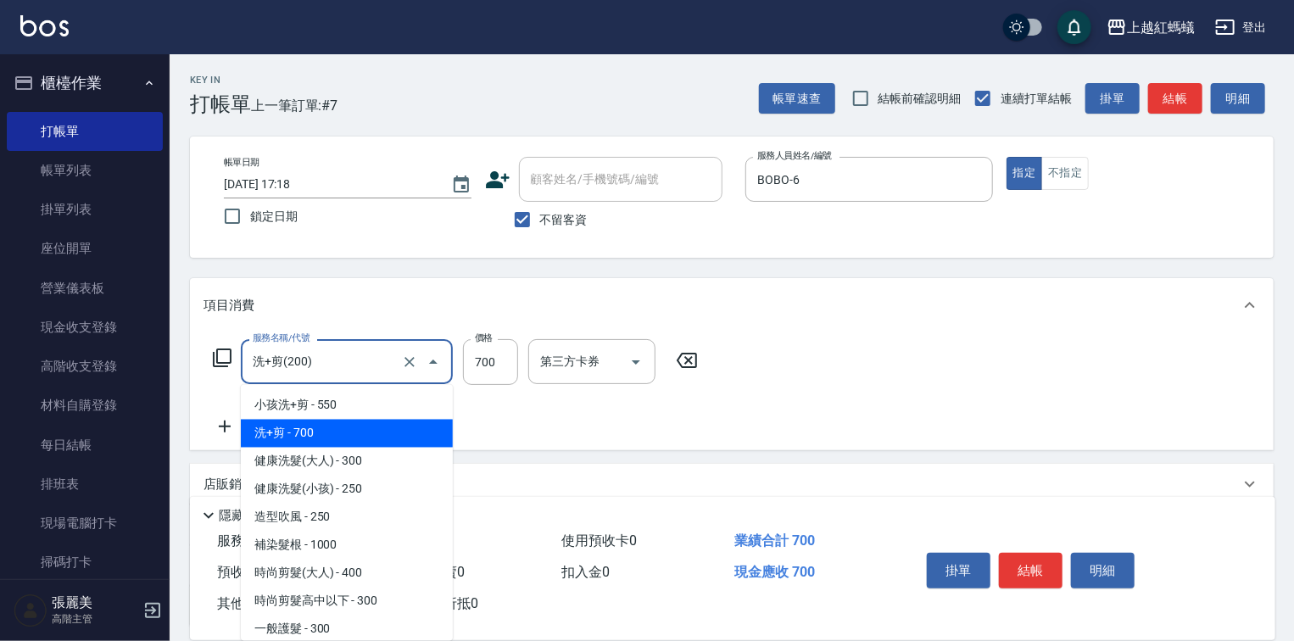
click at [688, 354] on icon at bounding box center [687, 360] width 42 height 20
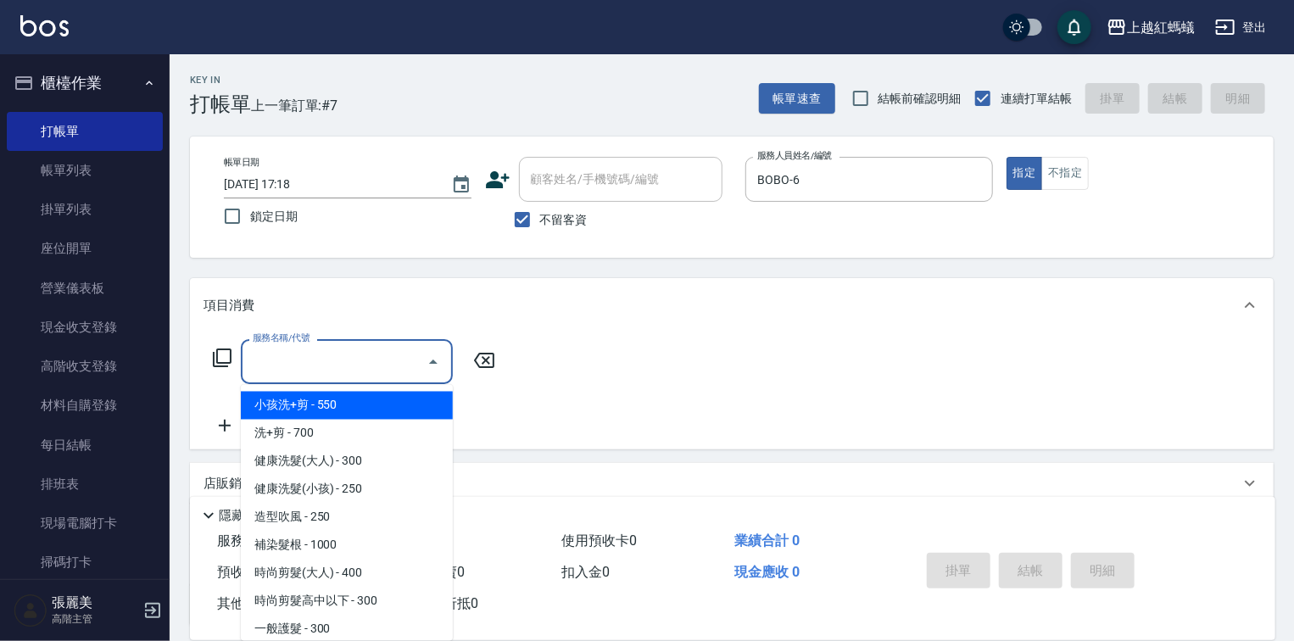
click at [397, 360] on input "服務名稱/代號" at bounding box center [333, 362] width 171 height 30
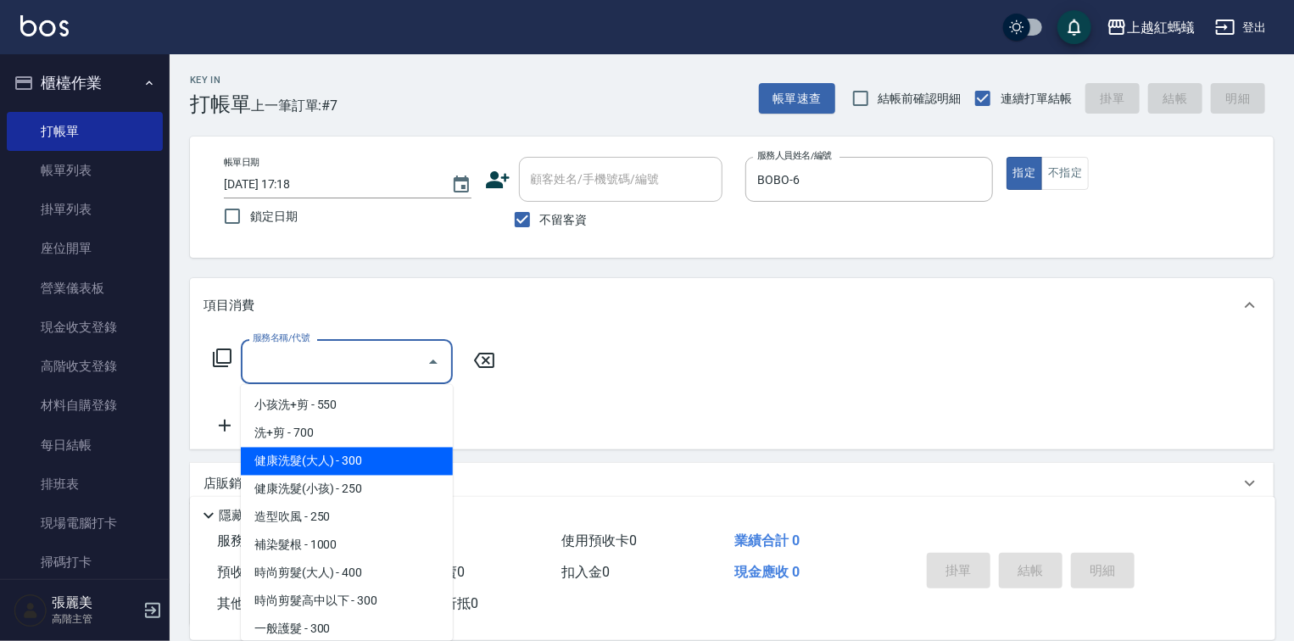
click at [395, 454] on span "健康洗髮(大人) - 300" at bounding box center [347, 462] width 212 height 28
type input "健康洗髮(大人)(201)"
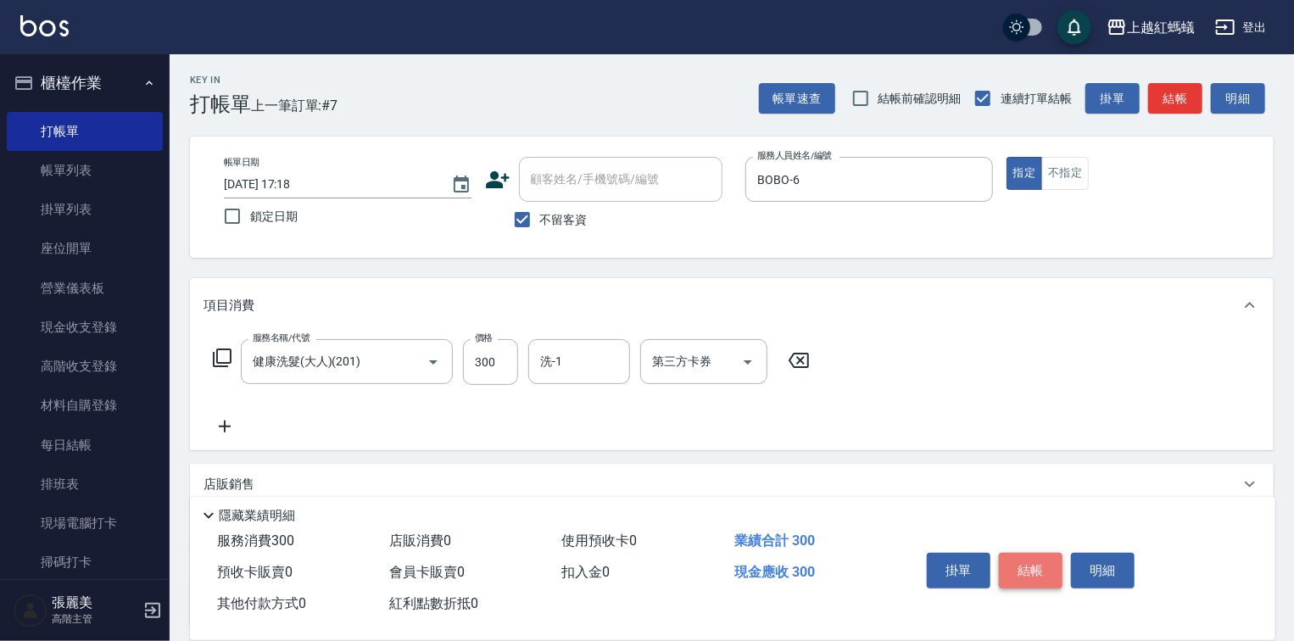
click at [1018, 554] on button "結帳" at bounding box center [1031, 571] width 64 height 36
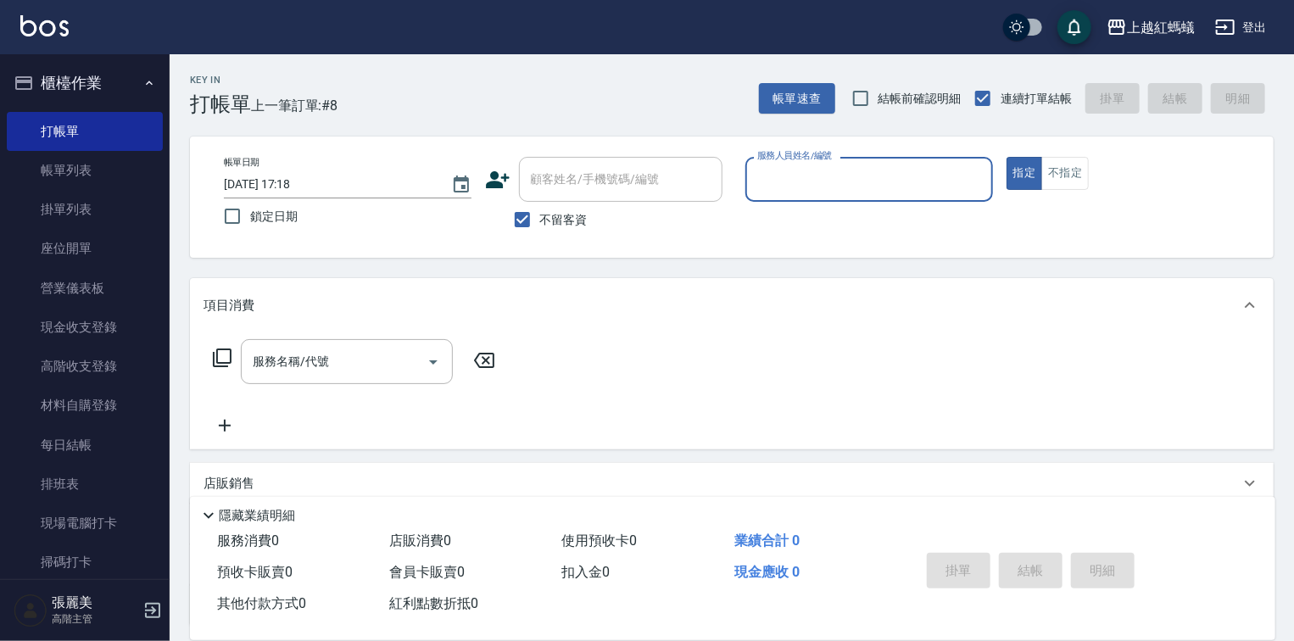
click at [834, 166] on div "服務人員姓名/編號" at bounding box center [869, 179] width 248 height 45
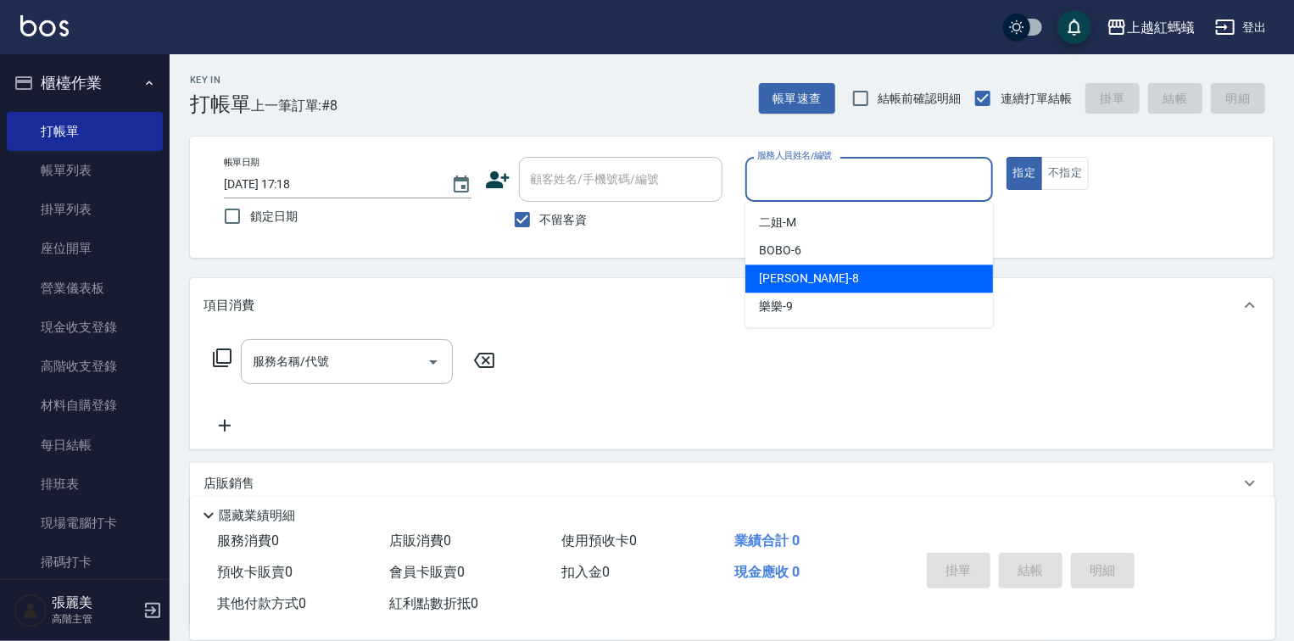
click at [824, 281] on div "[PERSON_NAME] -8" at bounding box center [869, 279] width 248 height 28
type input "[PERSON_NAME]-8"
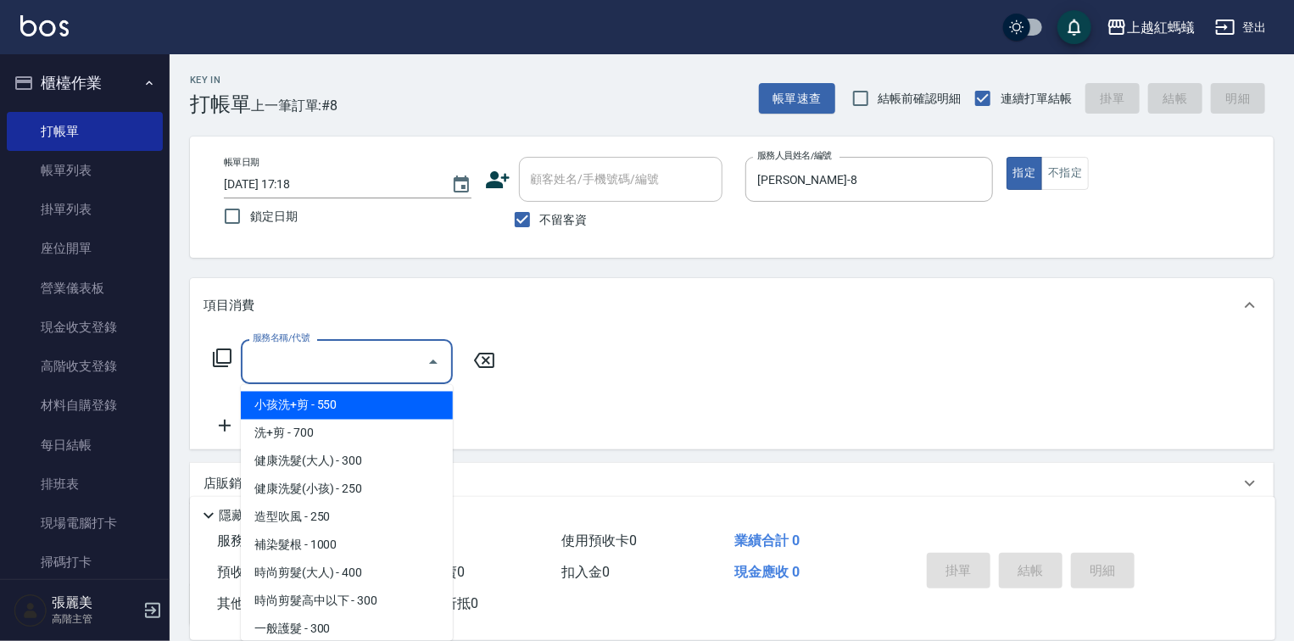
click at [354, 366] on input "服務名稱/代號" at bounding box center [333, 362] width 171 height 30
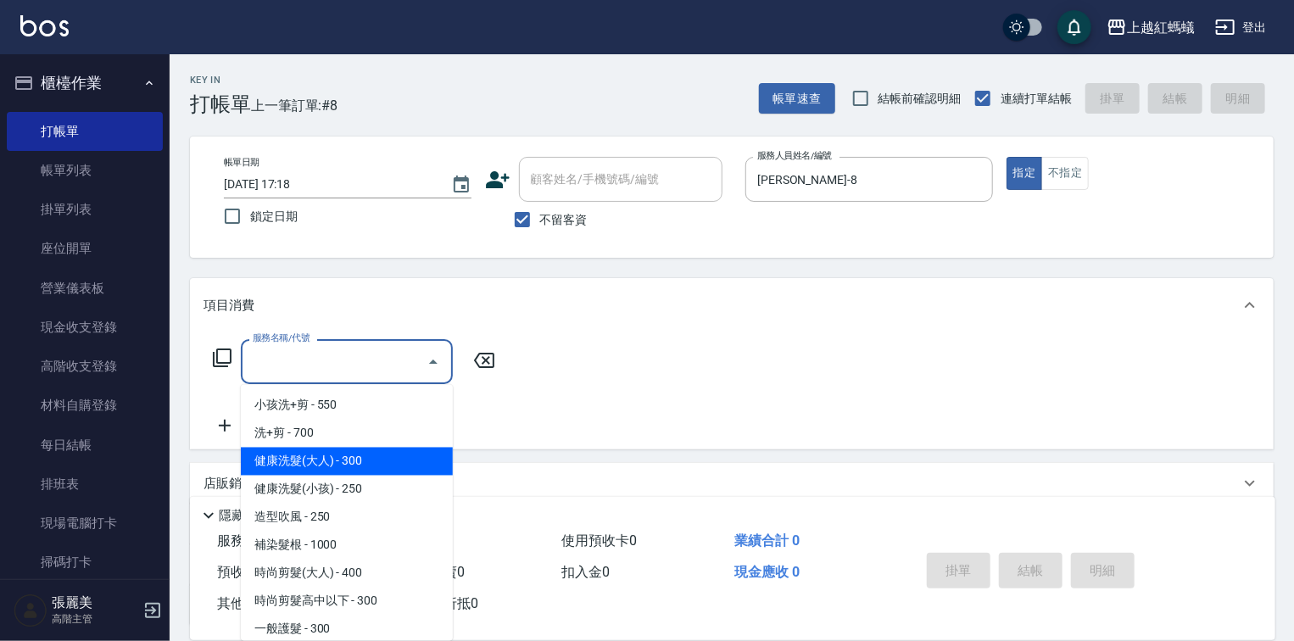
click at [366, 467] on span "健康洗髮(大人) - 300" at bounding box center [347, 462] width 212 height 28
type input "健康洗髮(大人)(201)"
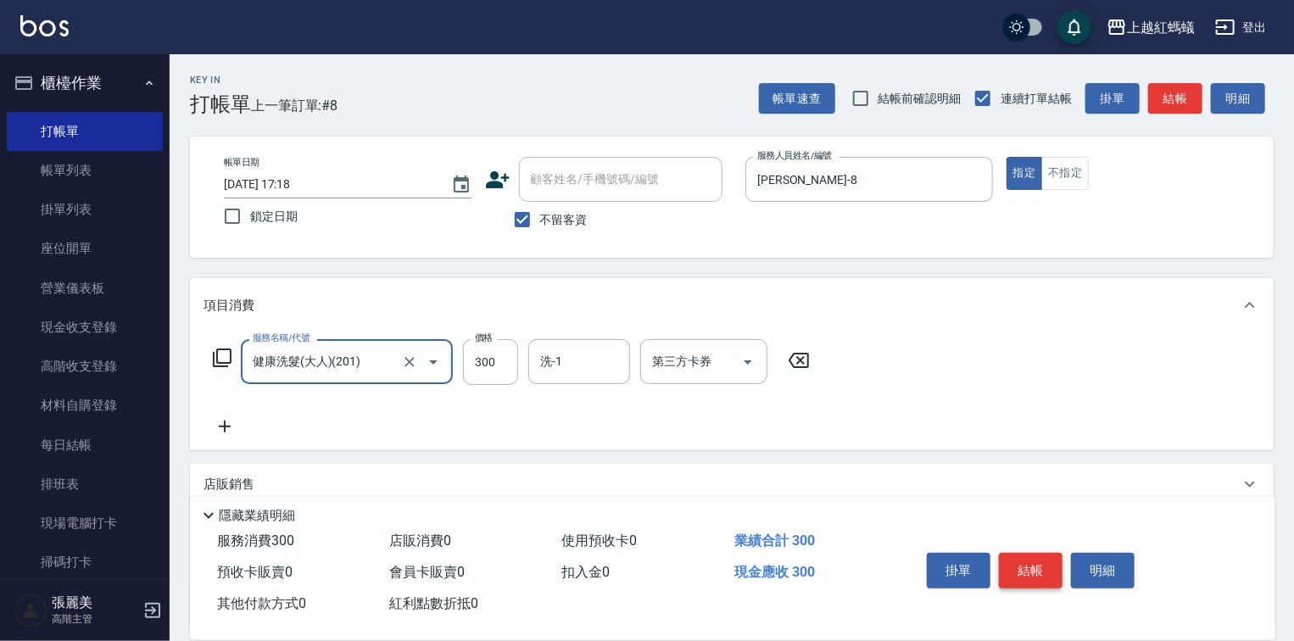
click at [1041, 564] on button "結帳" at bounding box center [1031, 571] width 64 height 36
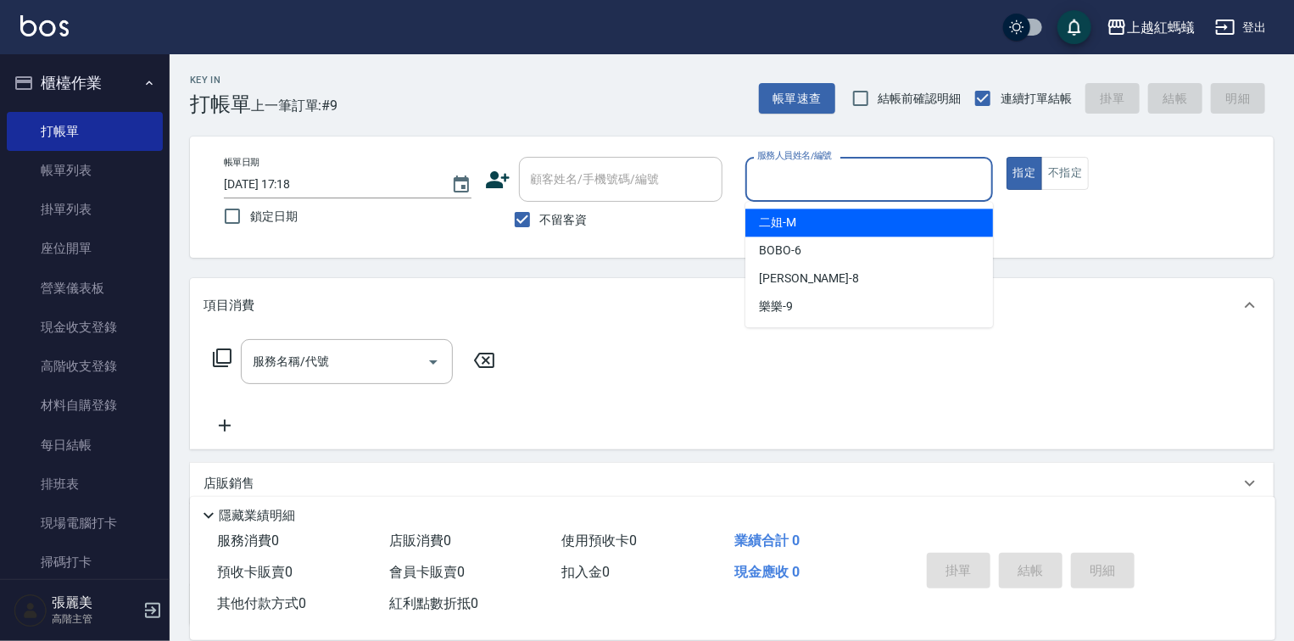
click at [856, 173] on input "服務人員姓名/編號" at bounding box center [869, 179] width 232 height 30
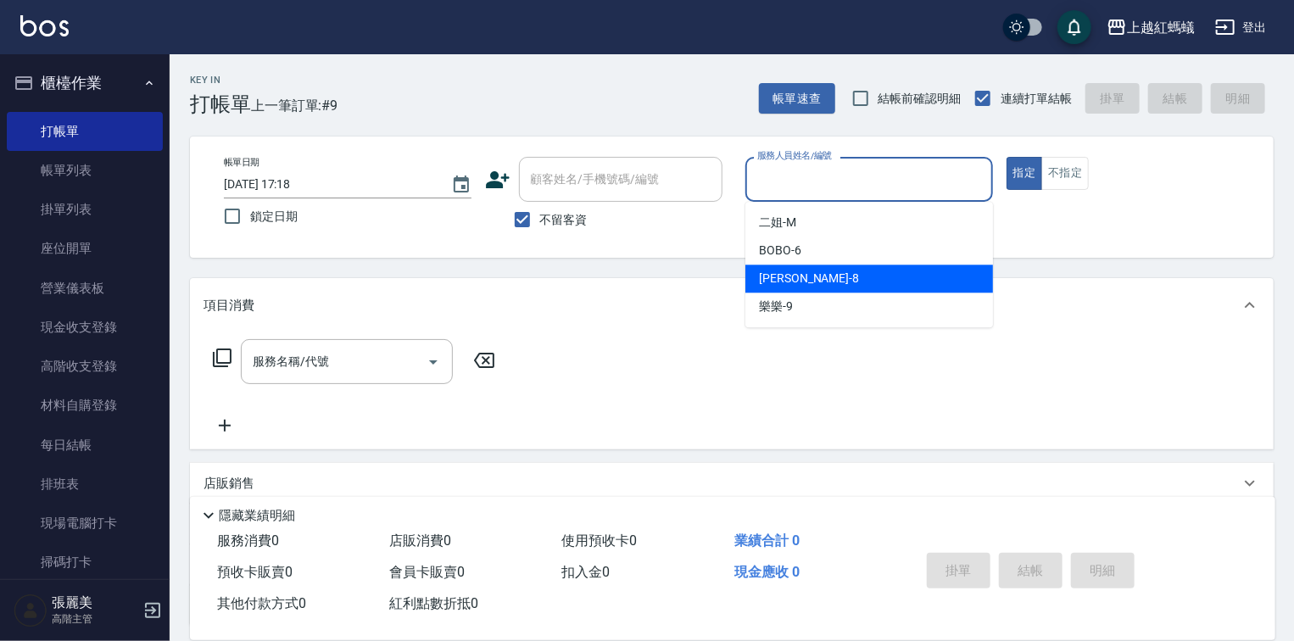
click at [867, 281] on div "[PERSON_NAME] -8" at bounding box center [869, 279] width 248 height 28
type input "[PERSON_NAME]-8"
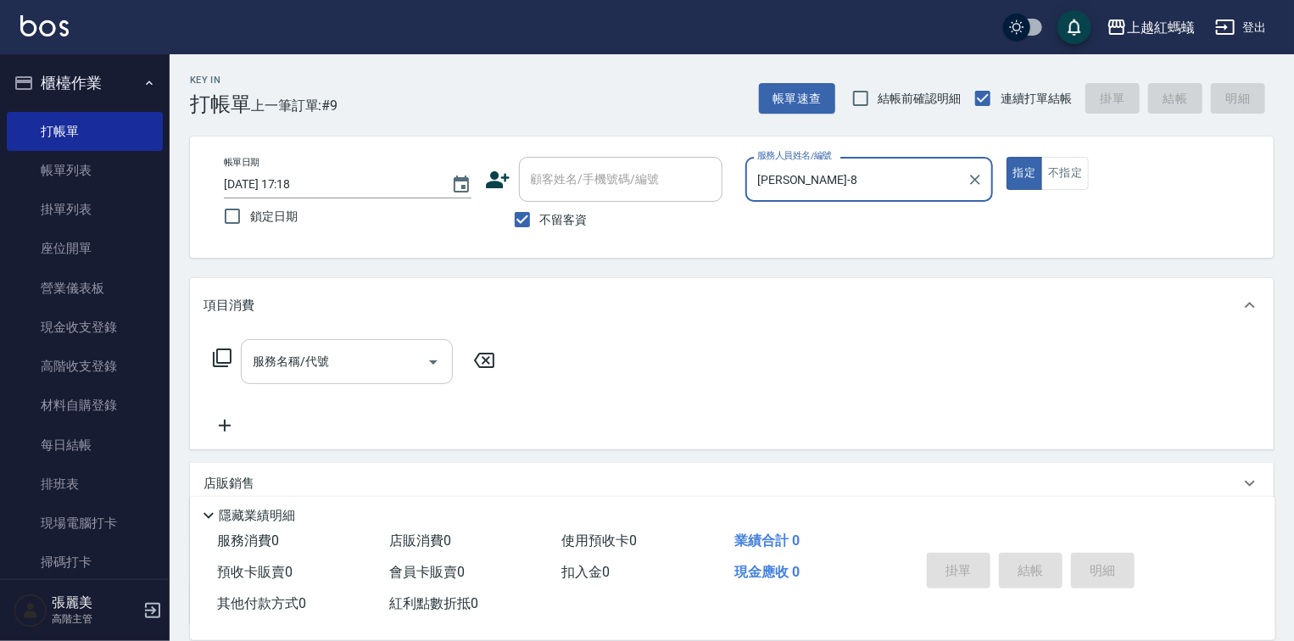
click at [370, 363] on input "服務名稱/代號" at bounding box center [333, 362] width 171 height 30
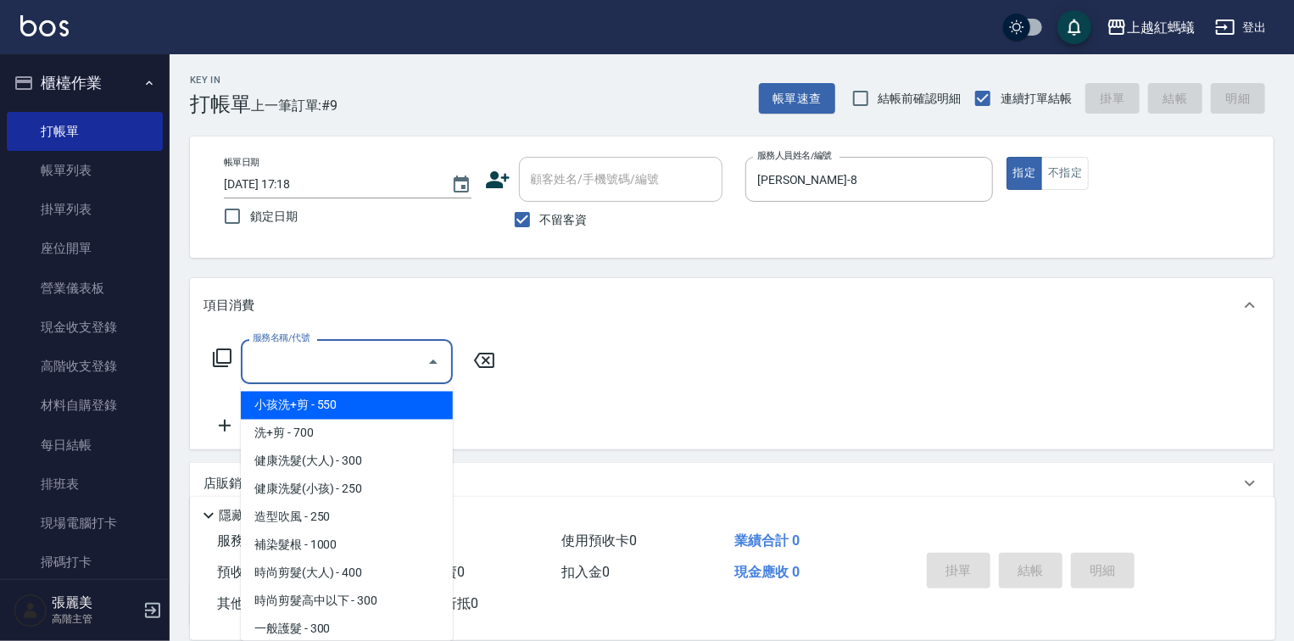
drag, startPoint x: 312, startPoint y: 407, endPoint x: 599, endPoint y: 446, distance: 289.2
click at [313, 407] on span "小孩洗+剪 - 550" at bounding box center [347, 406] width 212 height 28
type input "小孩洗+剪(109)"
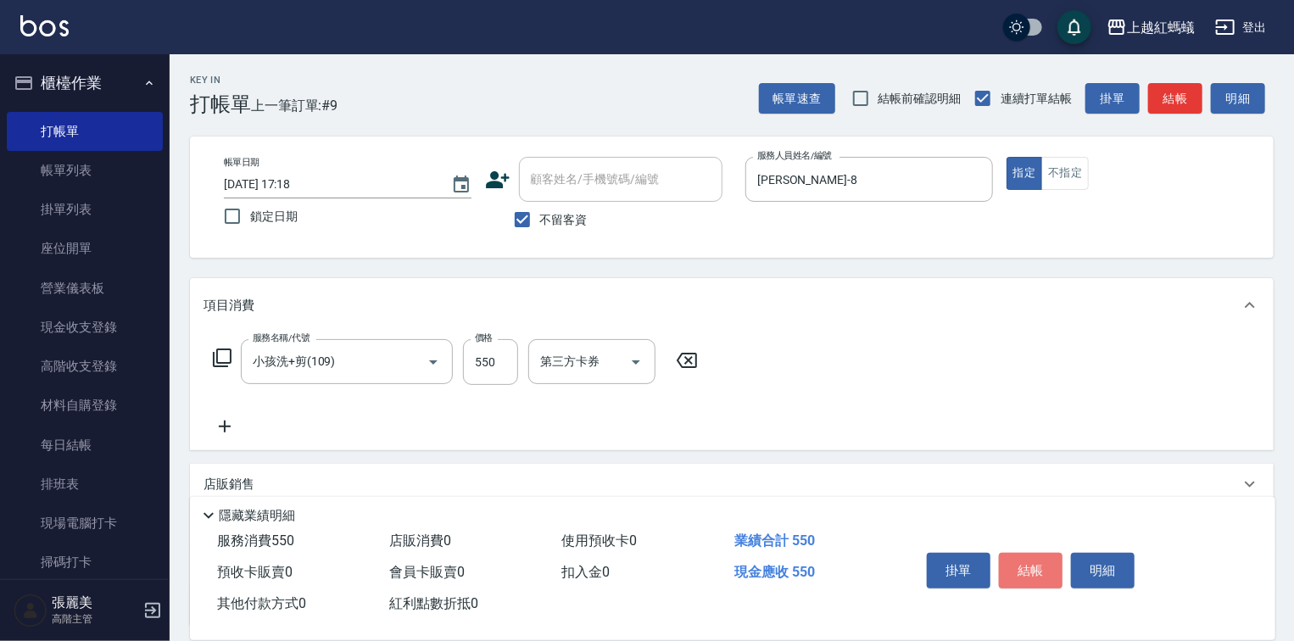
drag, startPoint x: 1035, startPoint y: 558, endPoint x: 994, endPoint y: 523, distance: 54.2
click at [1036, 553] on button "結帳" at bounding box center [1031, 571] width 64 height 36
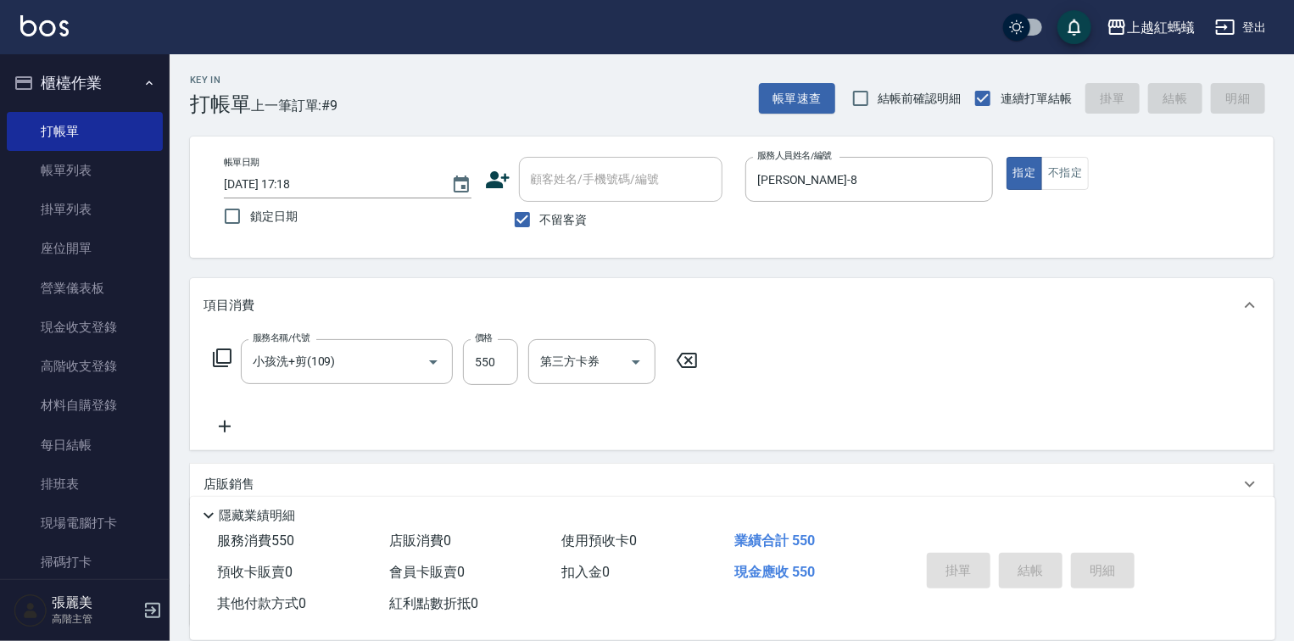
type input "[DATE] 17:19"
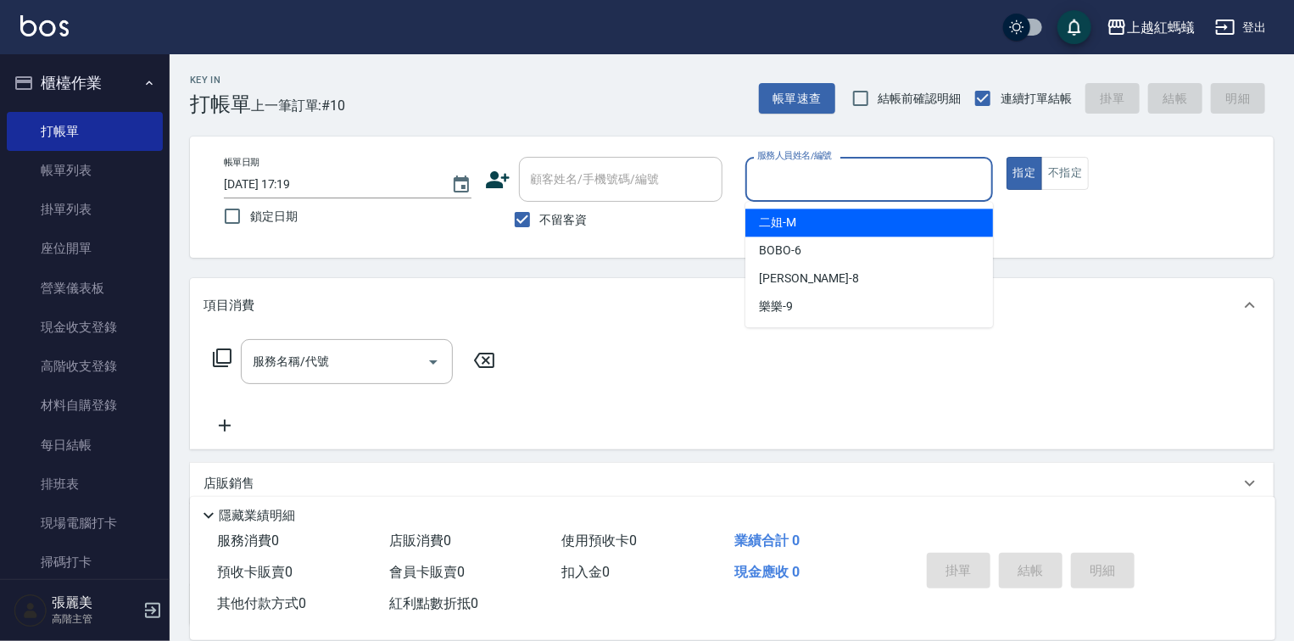
click at [841, 180] on input "服務人員姓名/編號" at bounding box center [869, 179] width 232 height 30
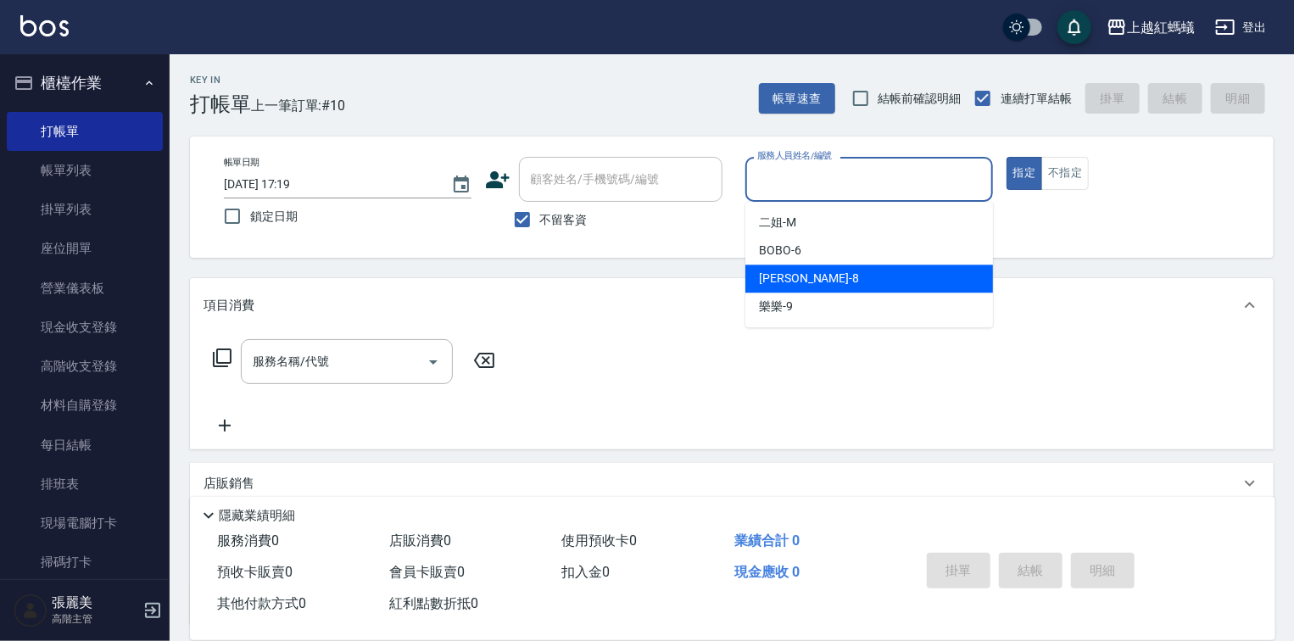
click at [819, 281] on div "[PERSON_NAME] -8" at bounding box center [869, 279] width 248 height 28
type input "[PERSON_NAME]-8"
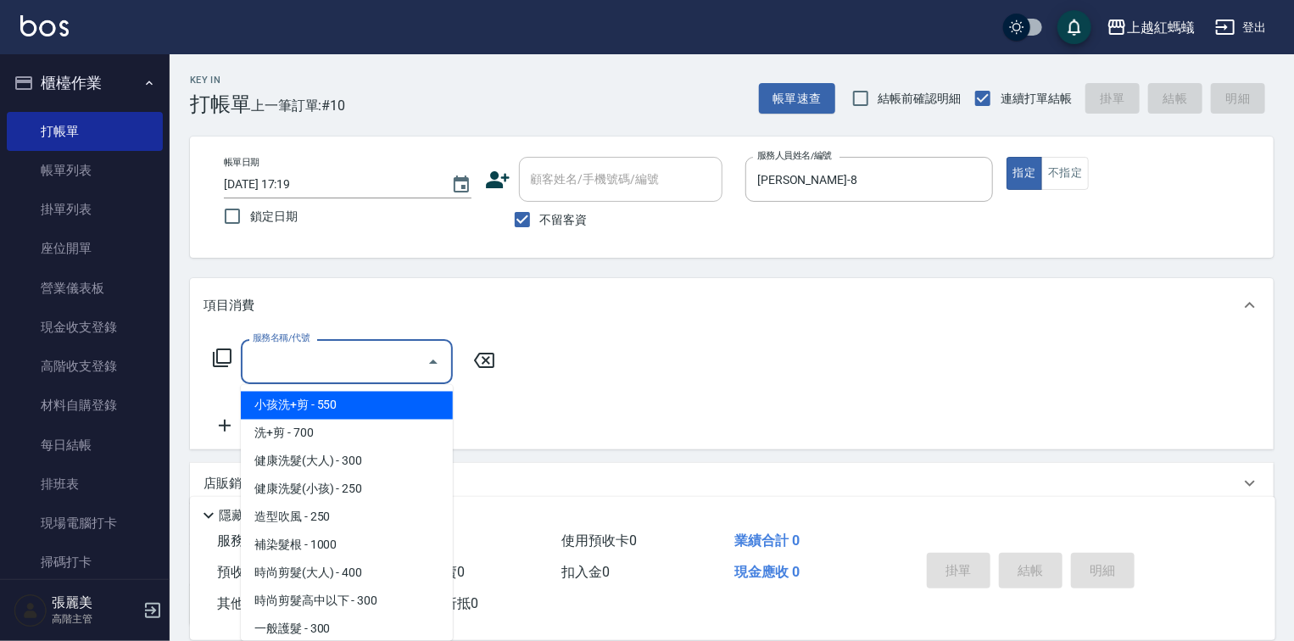
drag, startPoint x: 378, startPoint y: 354, endPoint x: 393, endPoint y: 387, distance: 35.7
click at [380, 354] on input "服務名稱/代號" at bounding box center [333, 362] width 171 height 30
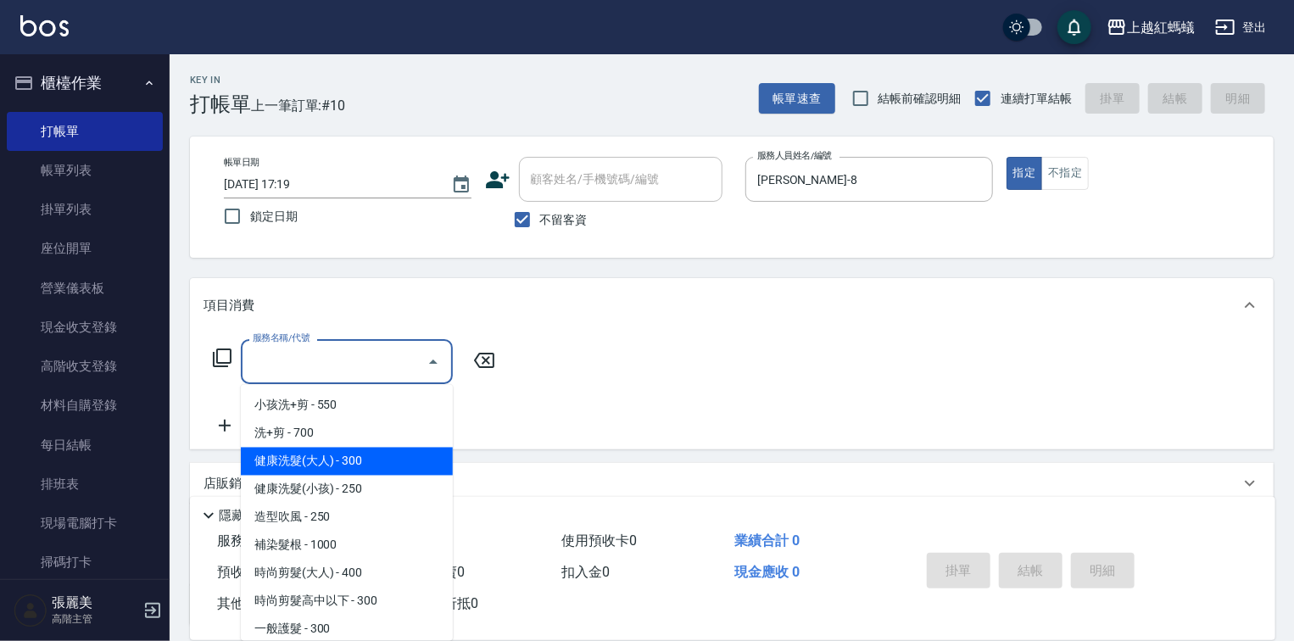
drag, startPoint x: 404, startPoint y: 455, endPoint x: 517, endPoint y: 455, distance: 112.8
click at [405, 455] on span "健康洗髮(大人) - 300" at bounding box center [347, 462] width 212 height 28
type input "健康洗髮(大人)(201)"
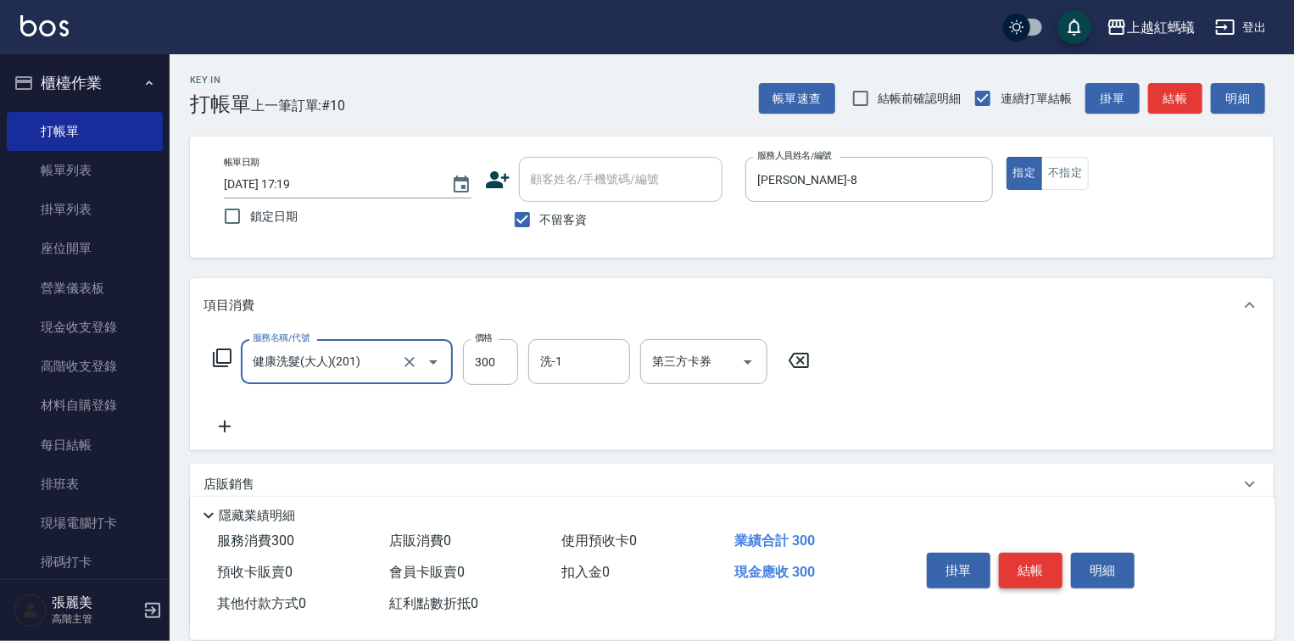
click at [1019, 565] on button "結帳" at bounding box center [1031, 571] width 64 height 36
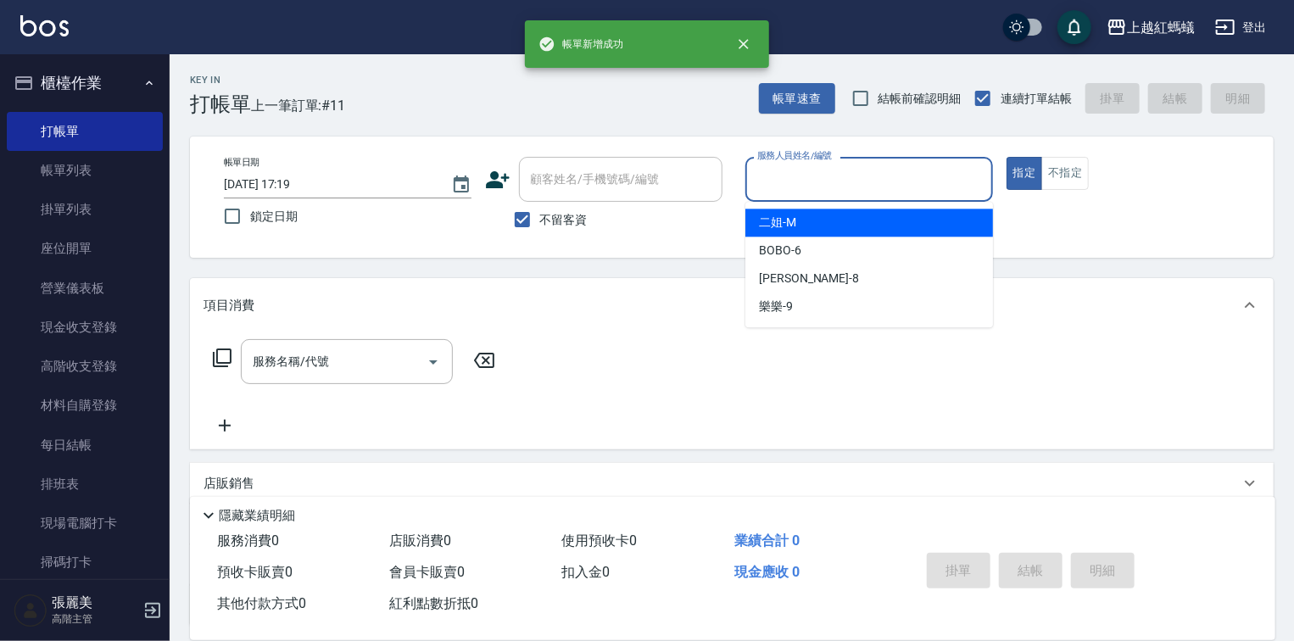
click at [807, 181] on input "服務人員姓名/編號" at bounding box center [869, 179] width 232 height 30
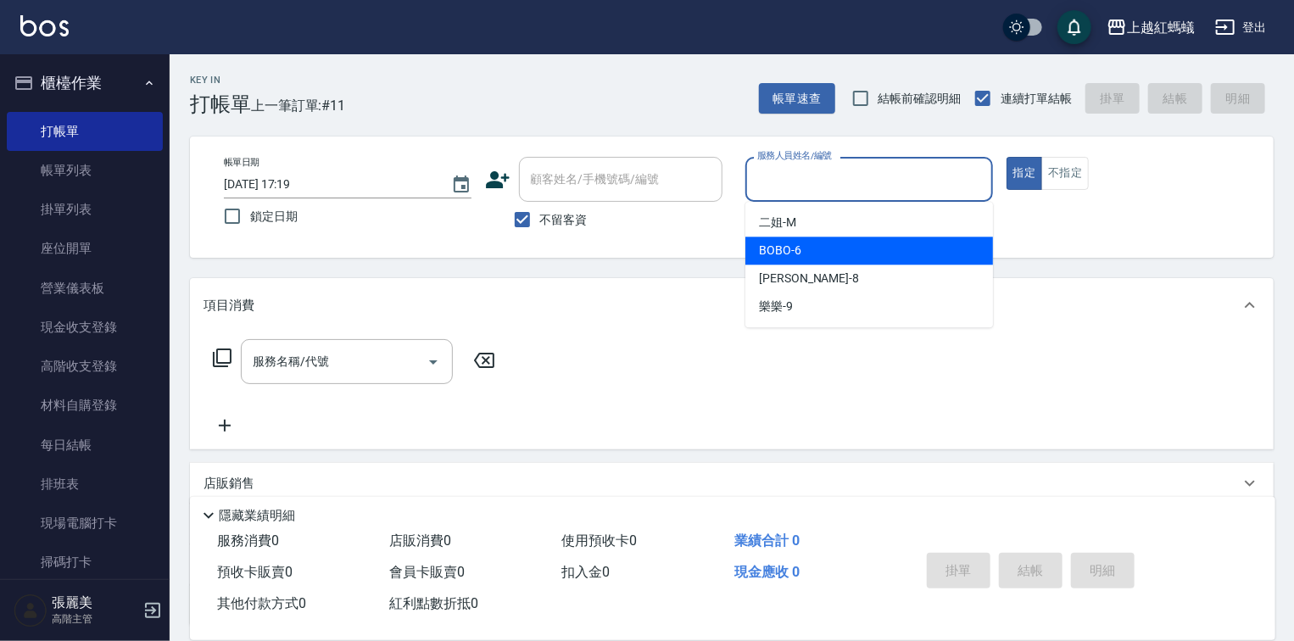
click at [794, 250] on span "BOBO -6" at bounding box center [780, 251] width 42 height 18
type input "BOBO-6"
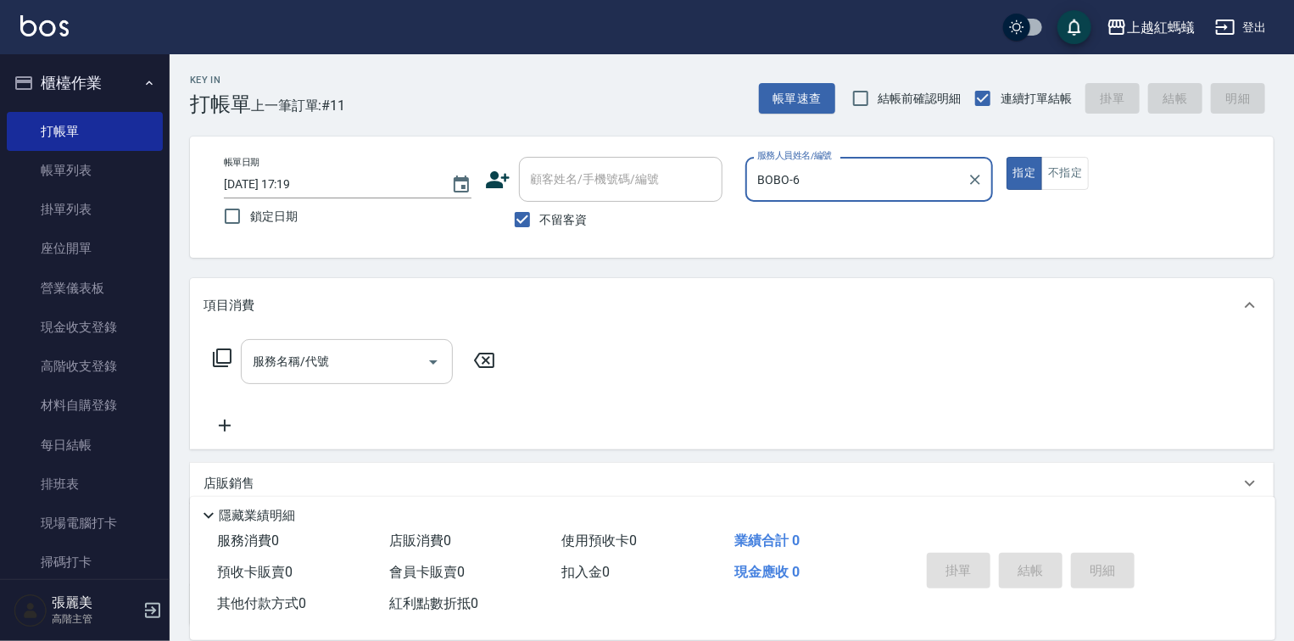
click at [383, 367] on input "服務名稱/代號" at bounding box center [333, 362] width 171 height 30
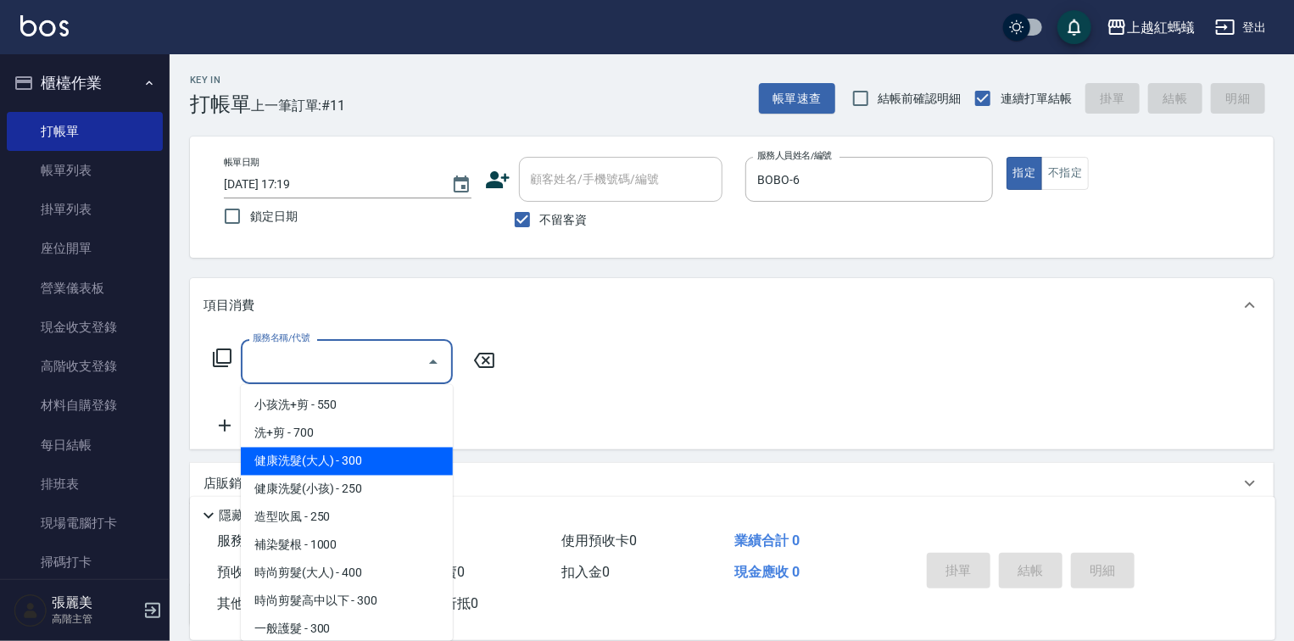
drag, startPoint x: 411, startPoint y: 460, endPoint x: 811, endPoint y: 497, distance: 401.1
click at [412, 460] on span "健康洗髮(大人) - 300" at bounding box center [347, 462] width 212 height 28
type input "健康洗髮(大人)(201)"
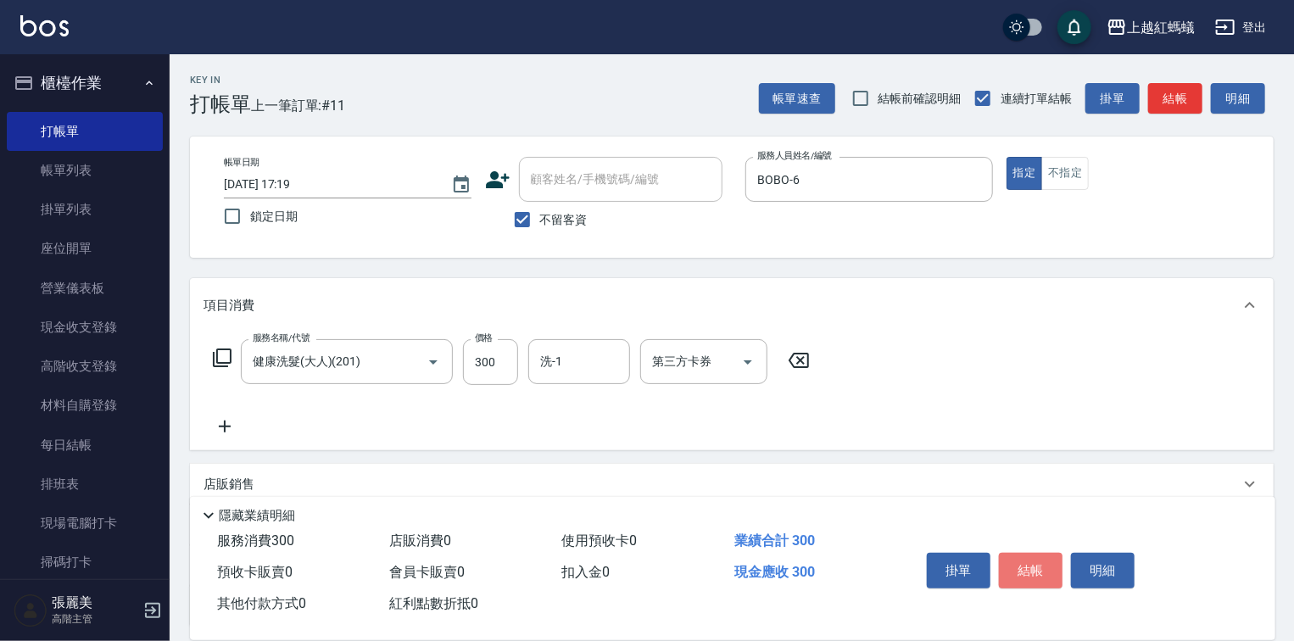
click at [1042, 566] on button "結帳" at bounding box center [1031, 571] width 64 height 36
